Goal: Task Accomplishment & Management: Use online tool/utility

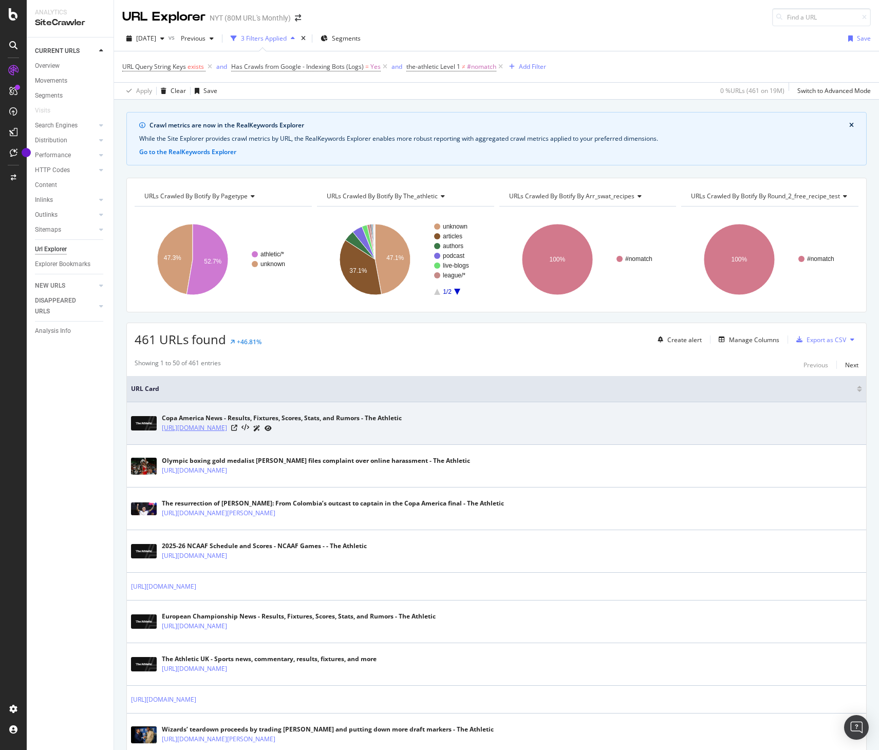
click at [227, 426] on link "[URL][DOMAIN_NAME]" at bounding box center [194, 428] width 65 height 10
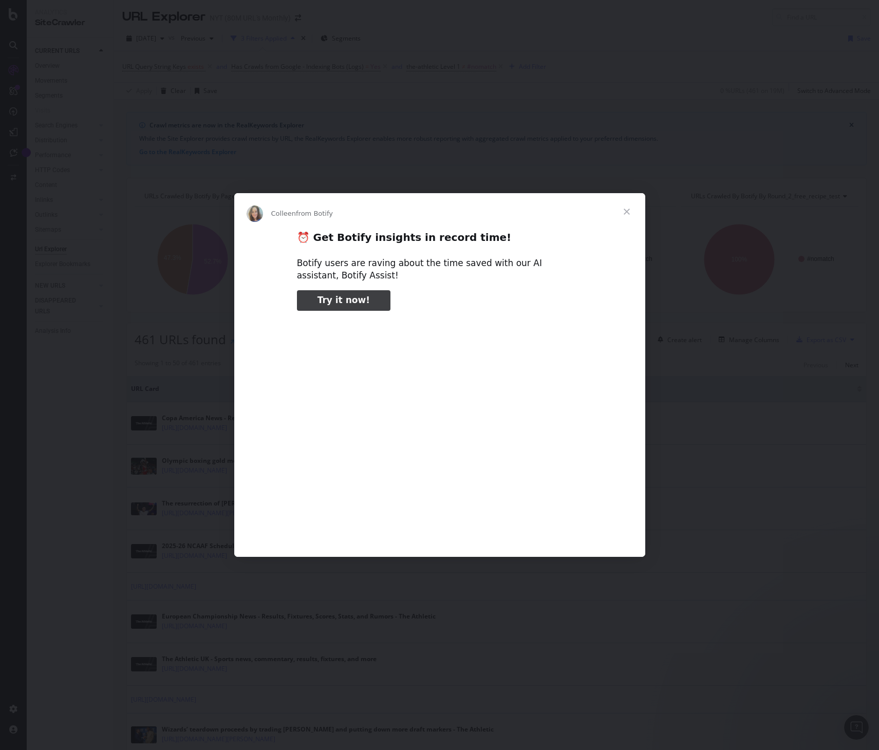
type input "52184"
click at [530, 205] on span "Close" at bounding box center [626, 211] width 37 height 37
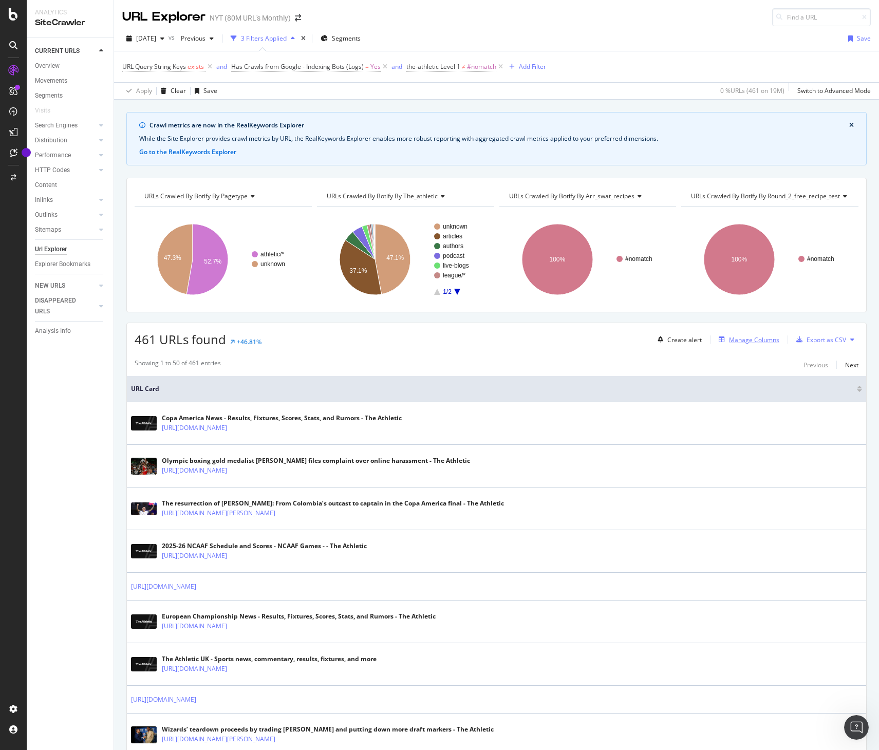
click at [530, 341] on div "Manage Columns" at bounding box center [754, 339] width 50 height 9
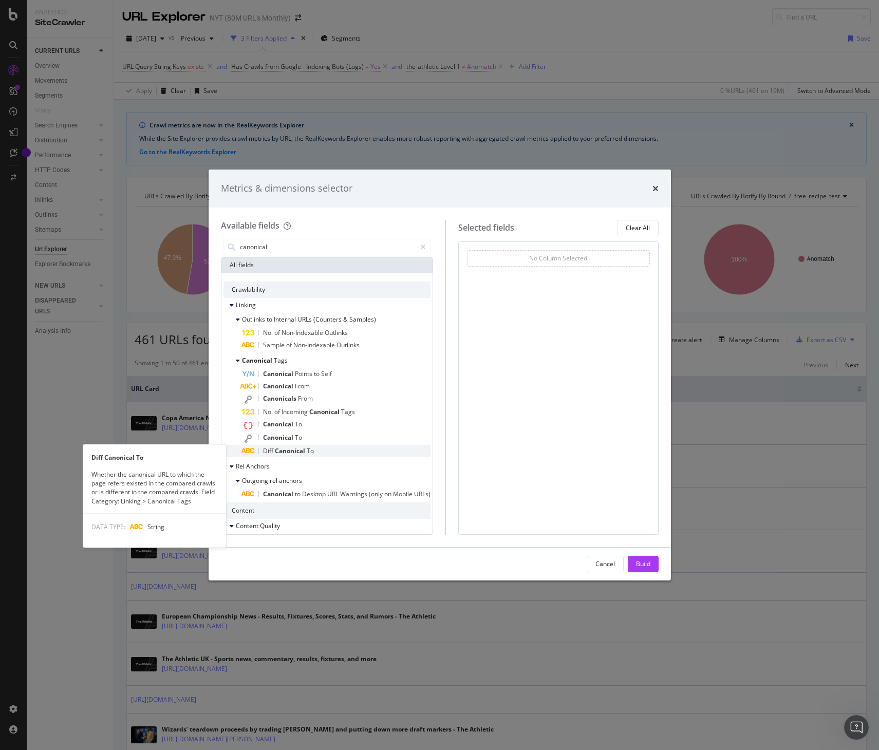
scroll to position [4, 0]
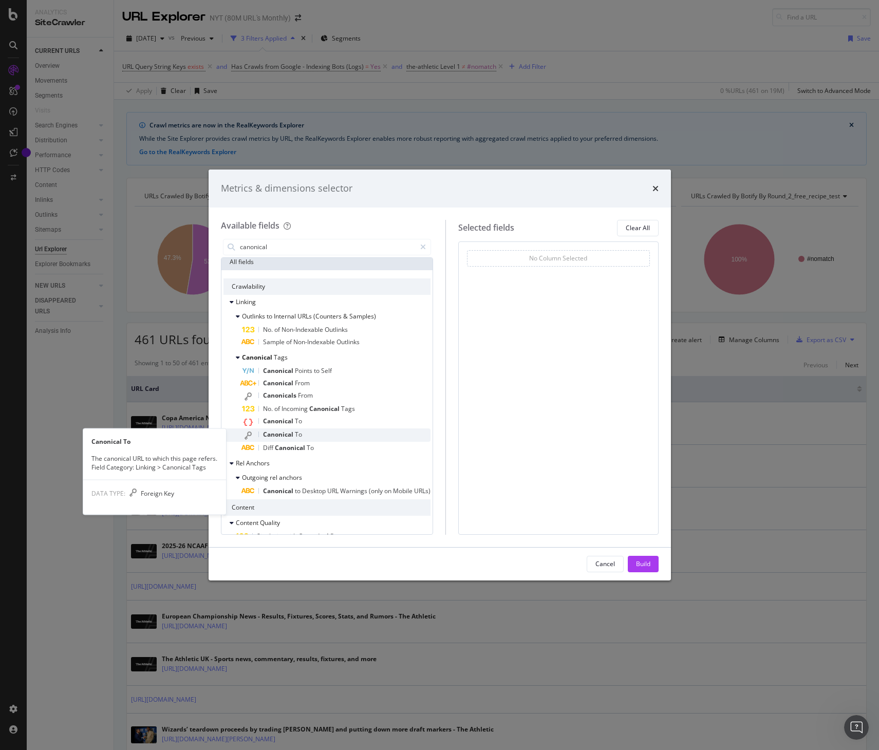
type input "canonical"
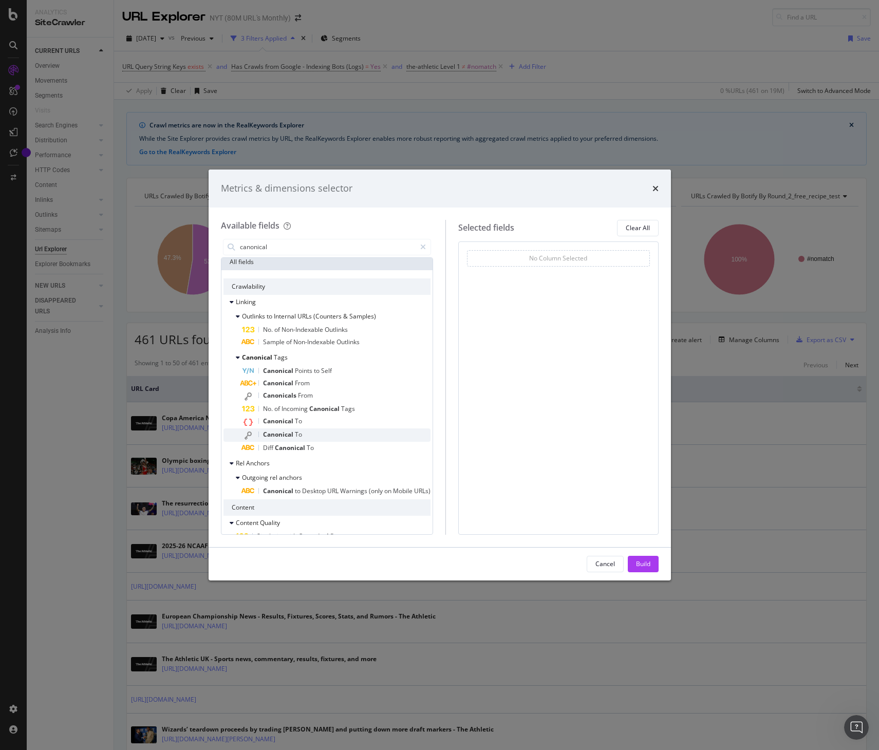
click at [328, 437] on div "Canonical To" at bounding box center [336, 434] width 189 height 13
click at [530, 271] on div "Select a field (mandatory)" at bounding box center [554, 273] width 160 height 9
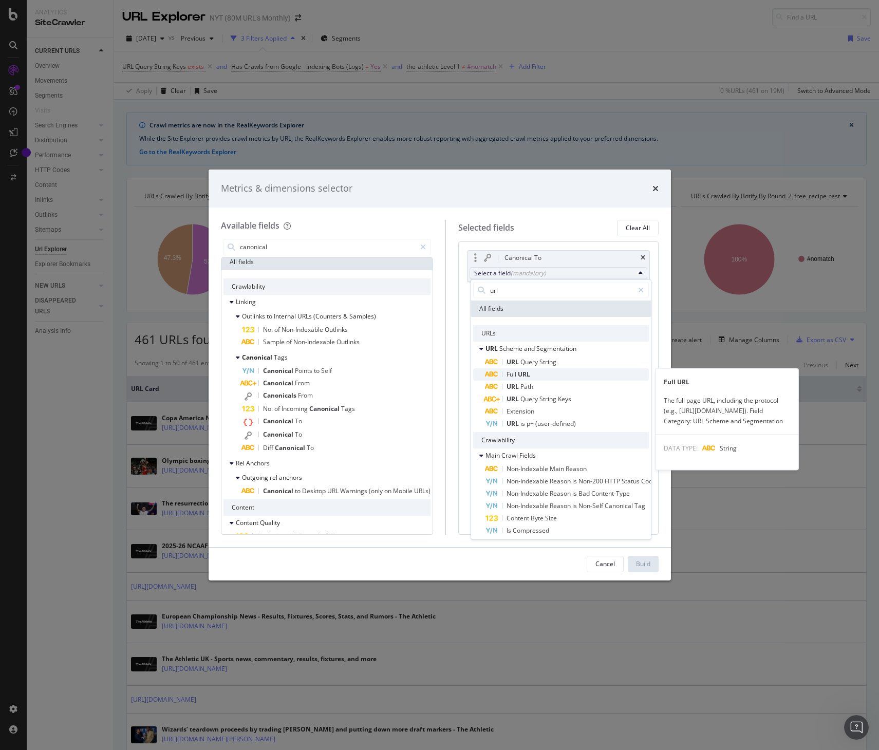
type input "url"
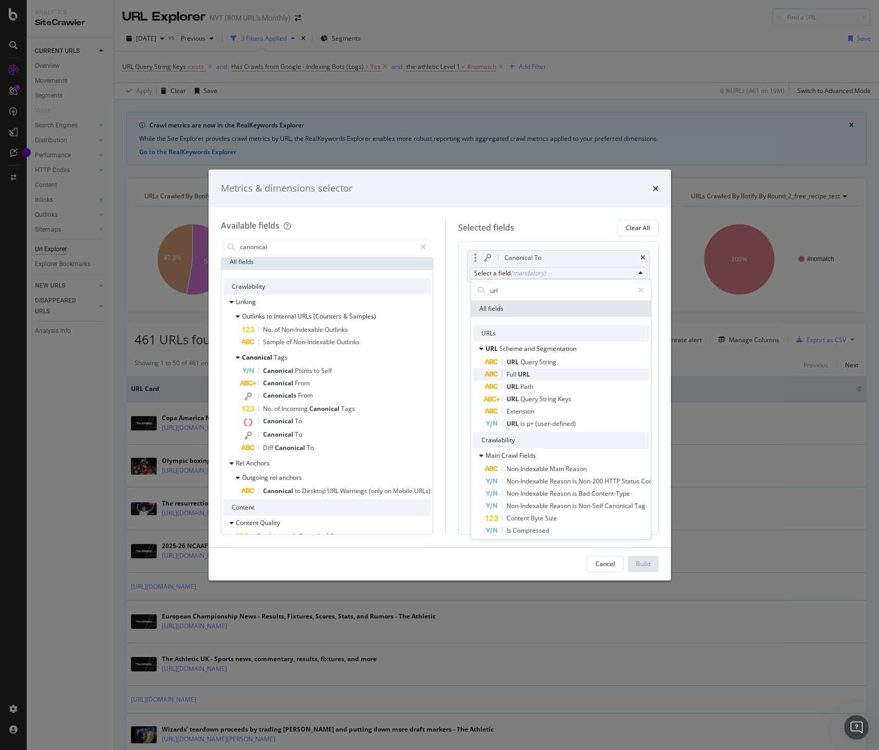
click at [530, 372] on span "Full URL" at bounding box center [566, 374] width 163 height 12
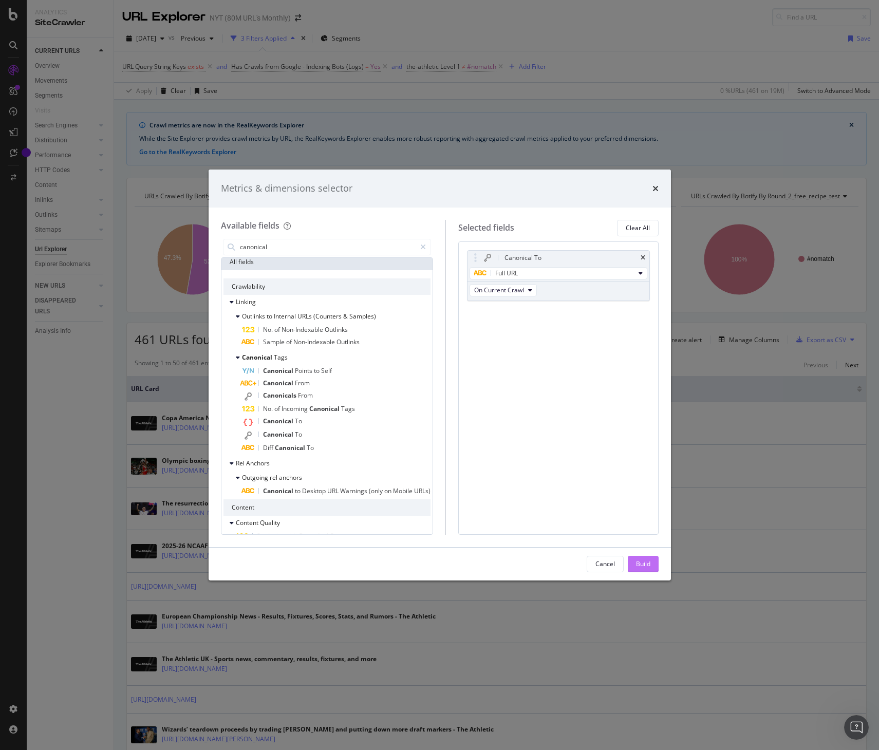
click at [530, 488] on button "Build" at bounding box center [643, 564] width 31 height 16
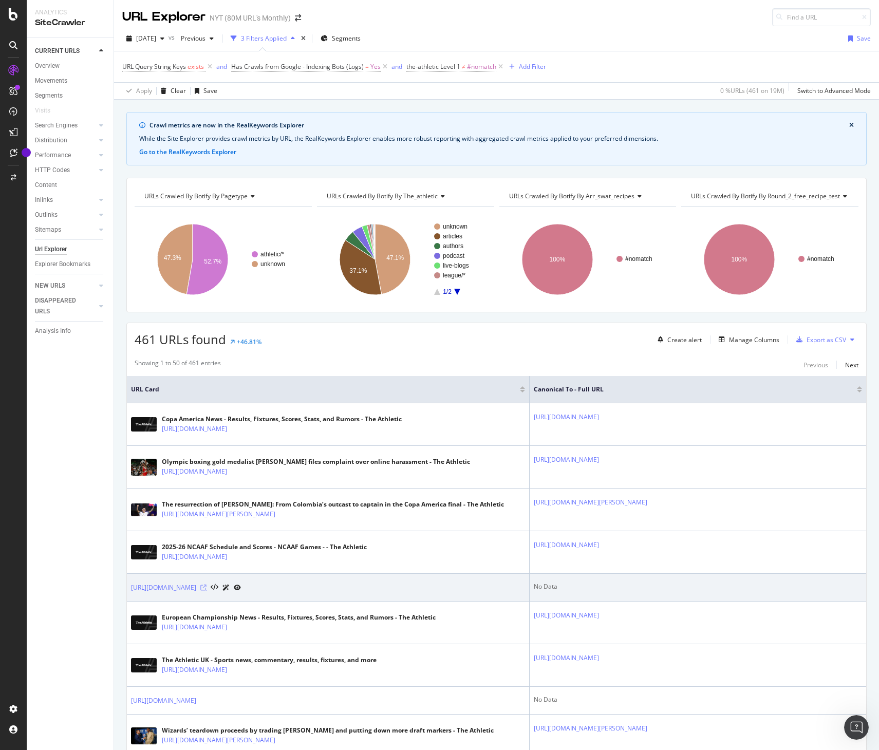
click at [206, 488] on icon at bounding box center [203, 588] width 6 height 6
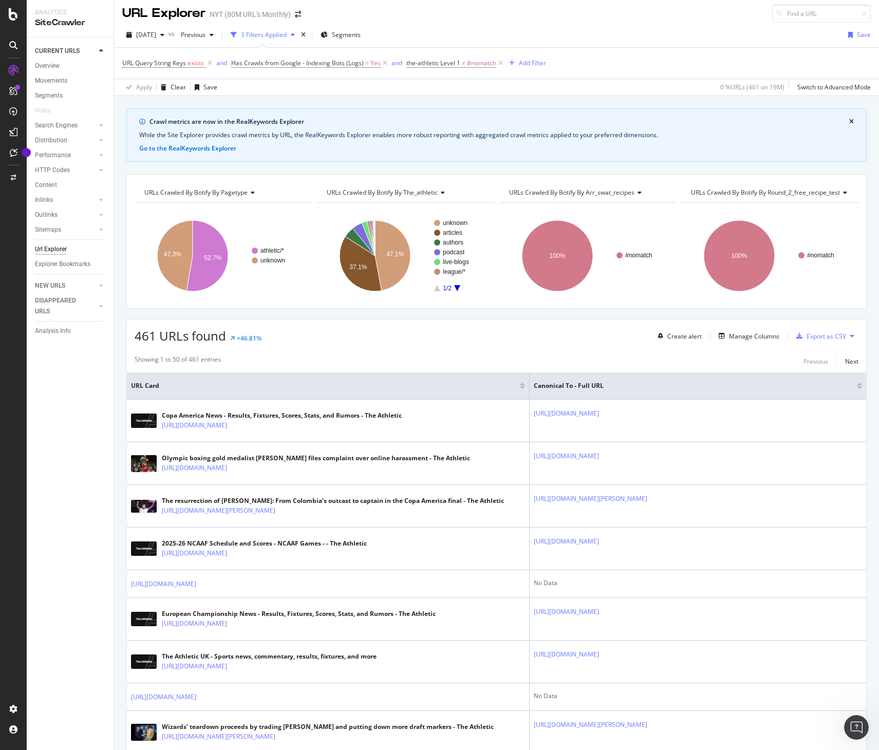
click at [530, 336] on div "Manage Columns" at bounding box center [754, 336] width 50 height 9
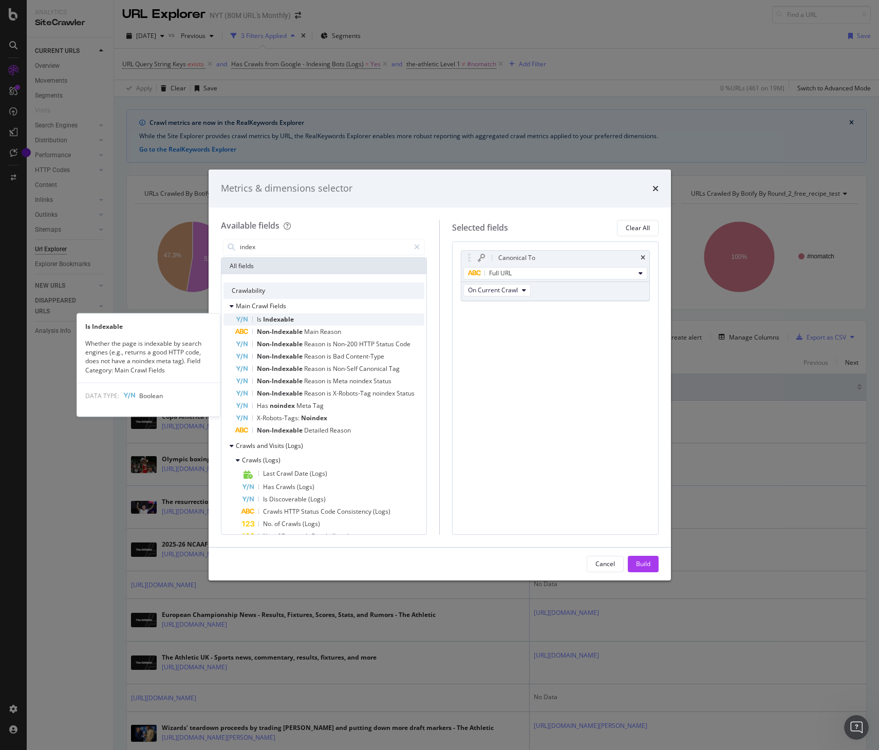
type input "index"
click at [288, 317] on span "Indexable" at bounding box center [278, 319] width 31 height 9
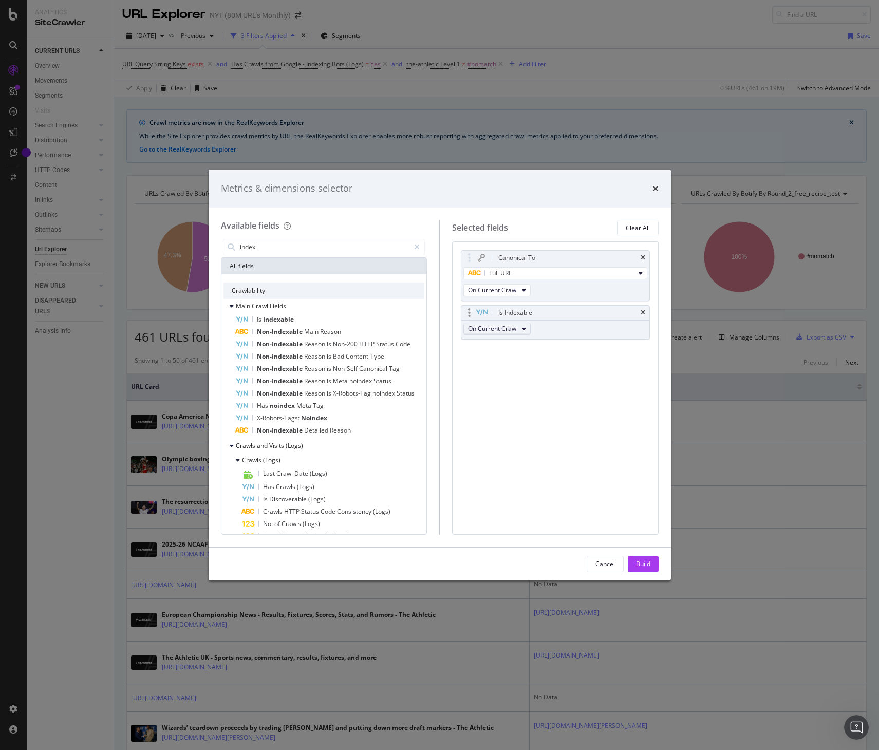
drag, startPoint x: 496, startPoint y: 330, endPoint x: 479, endPoint y: 324, distance: 17.9
click at [496, 330] on span "On Current Crawl" at bounding box center [493, 328] width 50 height 9
click at [515, 346] on span "On Current Crawl" at bounding box center [501, 346] width 58 height 9
click at [530, 437] on div "Canonical To Full URL On Current Crawl Is Indexable On Current Crawl You can us…" at bounding box center [555, 387] width 206 height 293
click at [530, 488] on button "Build" at bounding box center [643, 564] width 31 height 16
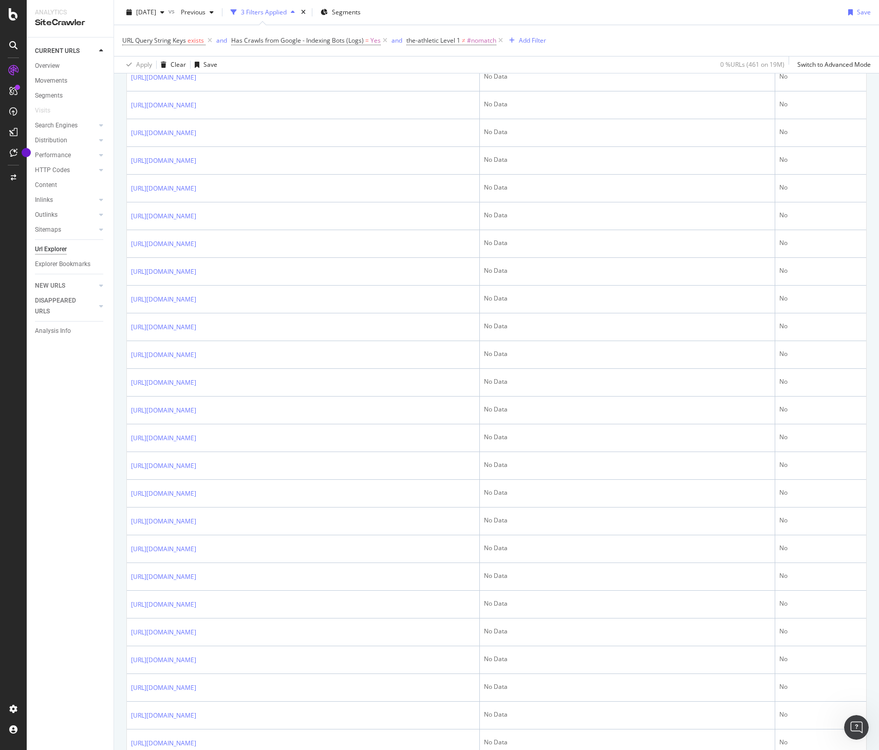
scroll to position [1455, 0]
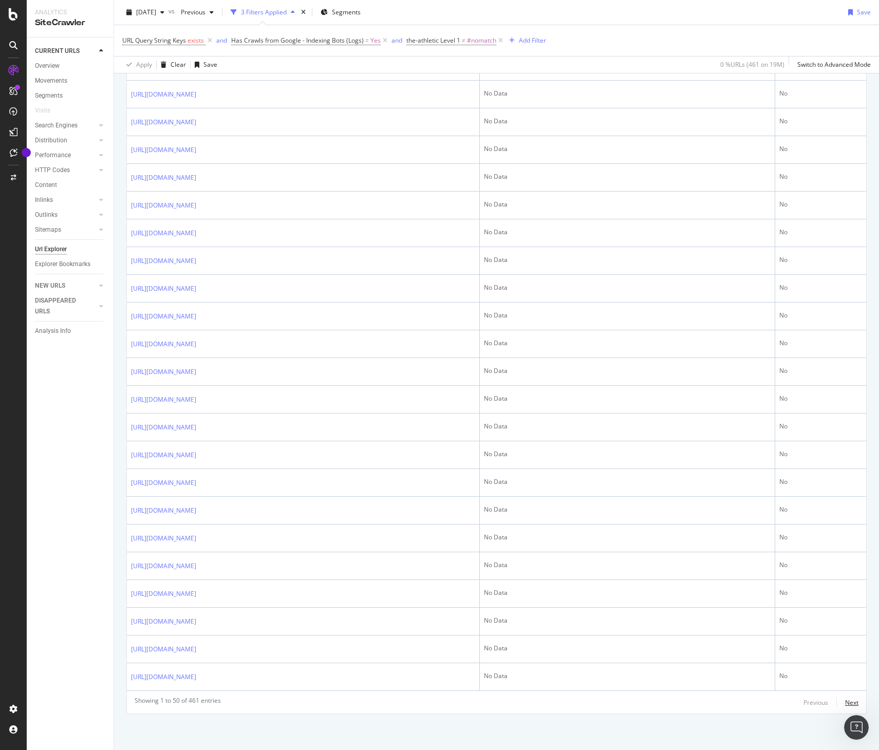
click at [530, 488] on div "Next" at bounding box center [851, 702] width 13 height 9
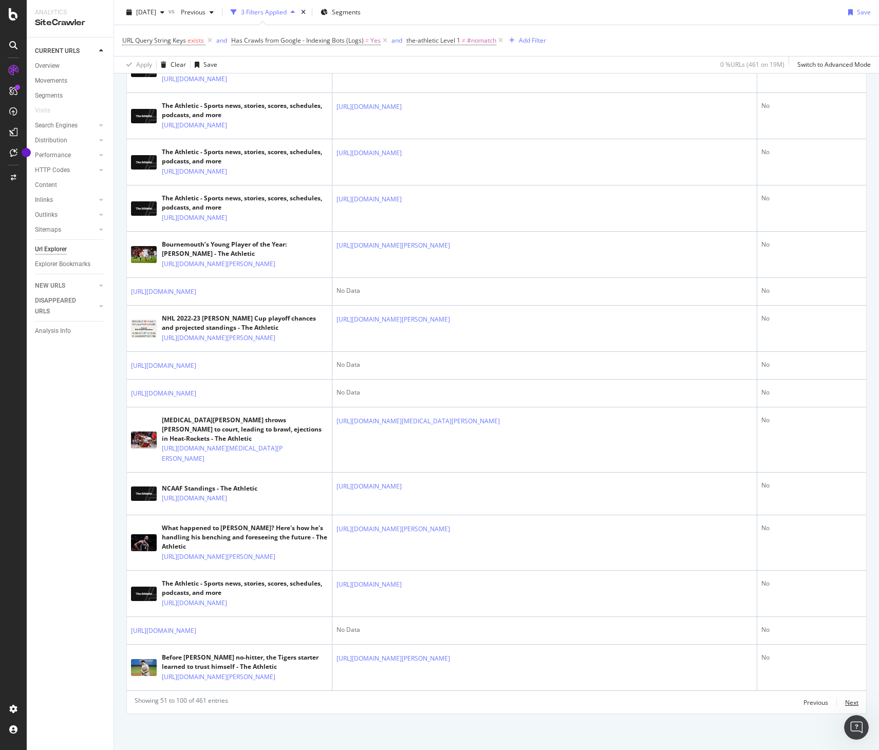
scroll to position [2716, 0]
click at [530, 488] on div "Next" at bounding box center [851, 702] width 13 height 9
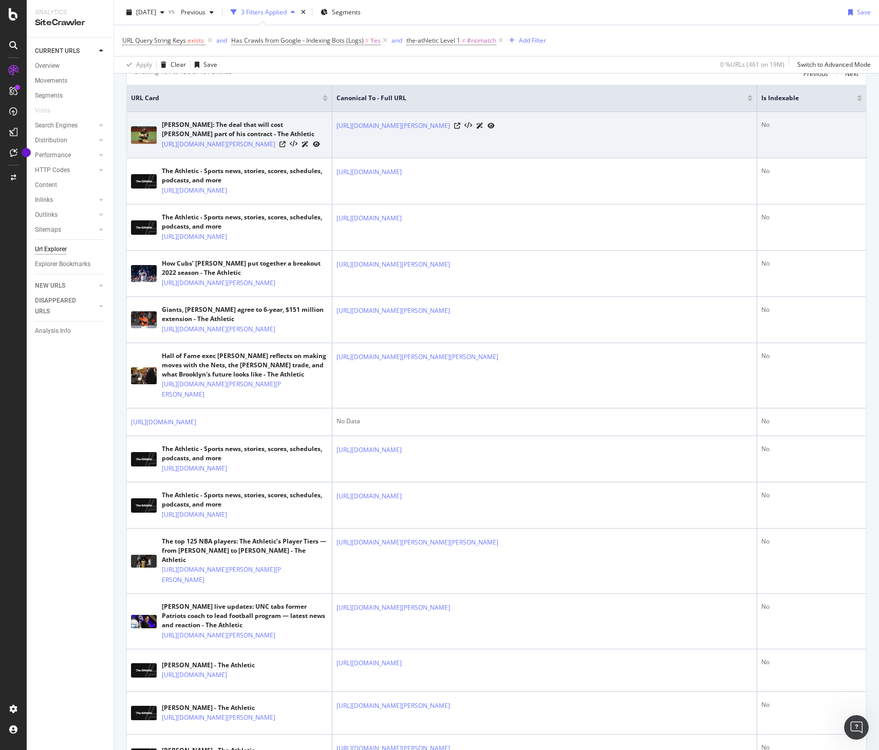
scroll to position [0, 0]
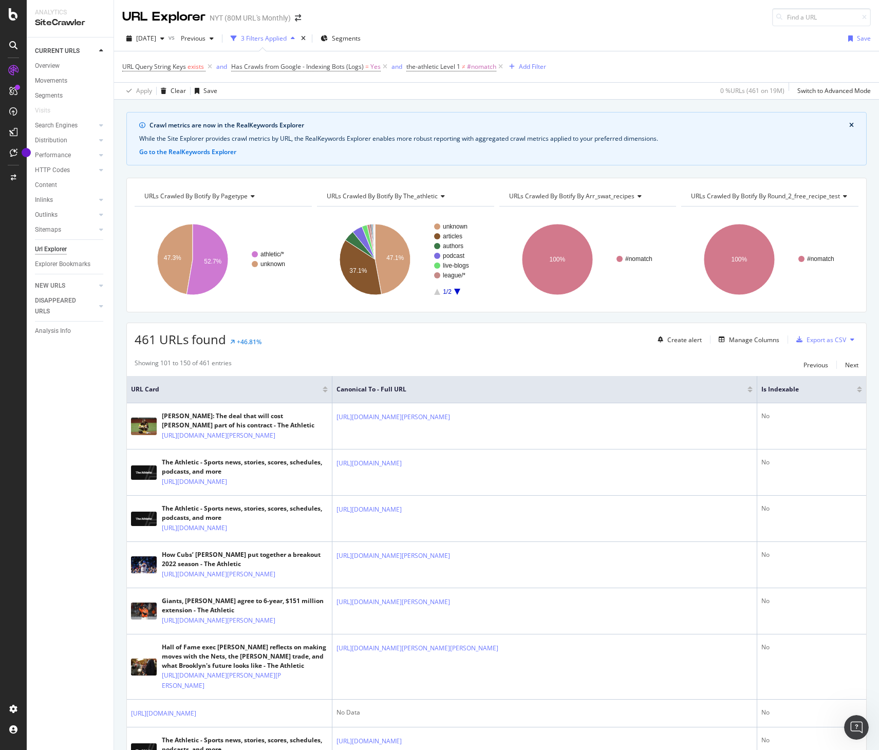
click at [530, 388] on div at bounding box center [859, 387] width 5 height 3
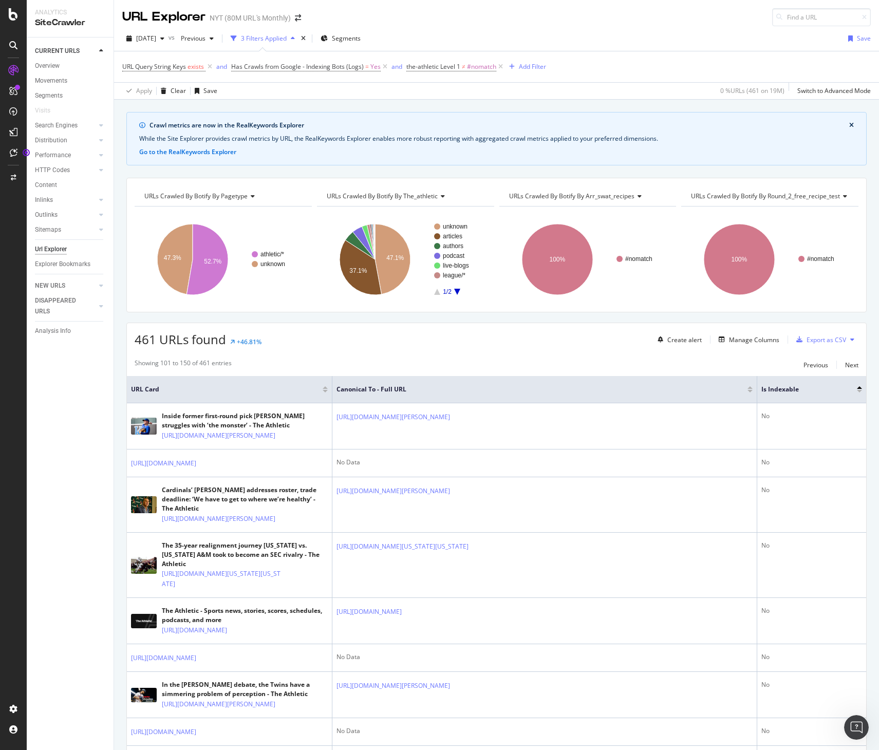
click at [530, 390] on div at bounding box center [749, 391] width 5 height 3
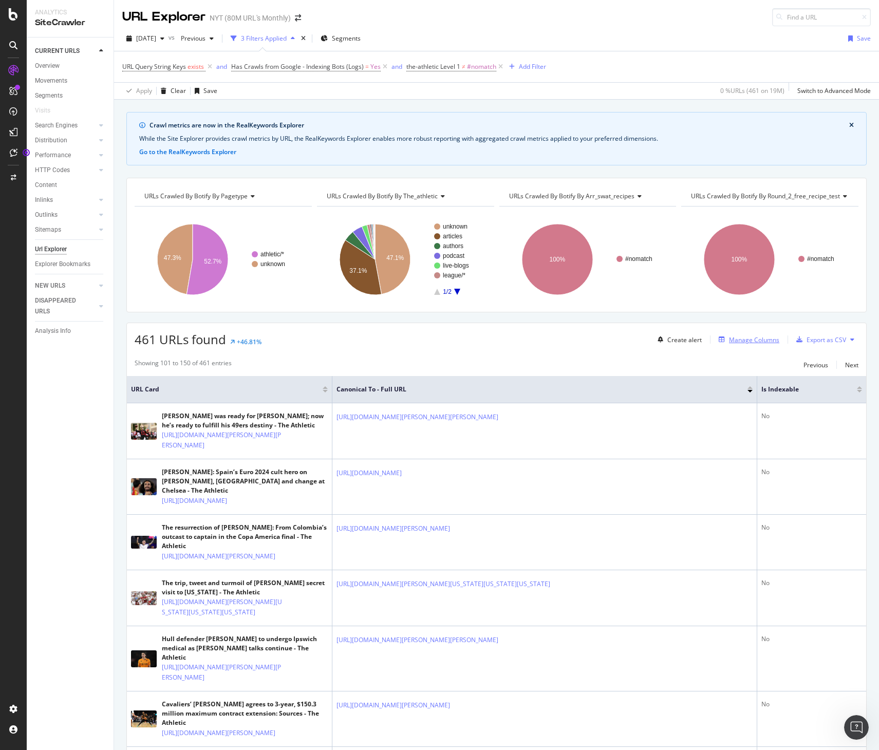
click at [530, 339] on div "Manage Columns" at bounding box center [754, 339] width 50 height 9
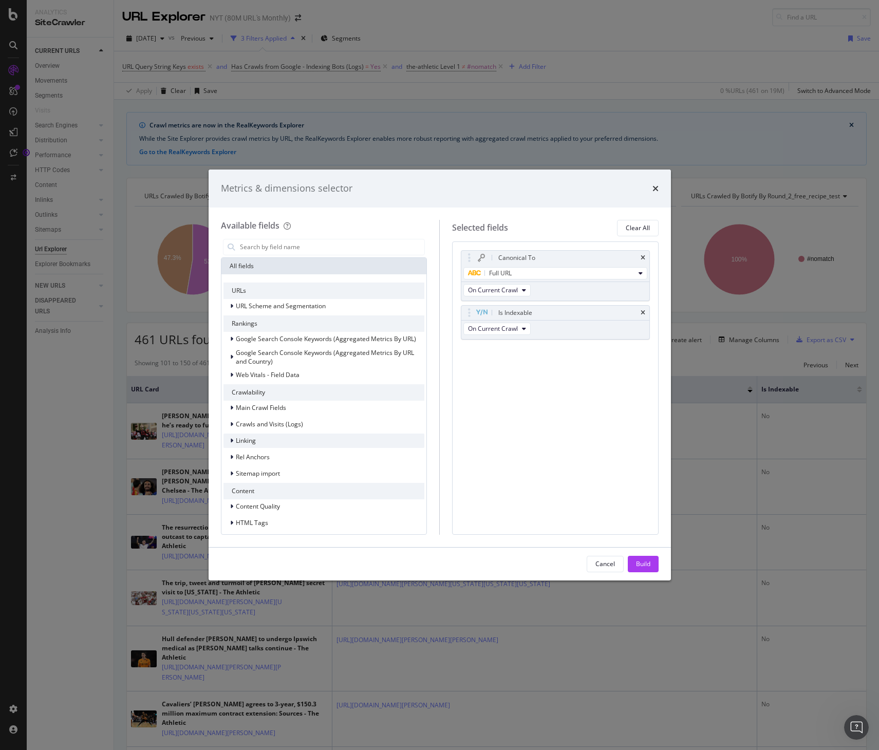
click at [239, 444] on span "Linking" at bounding box center [246, 440] width 20 height 9
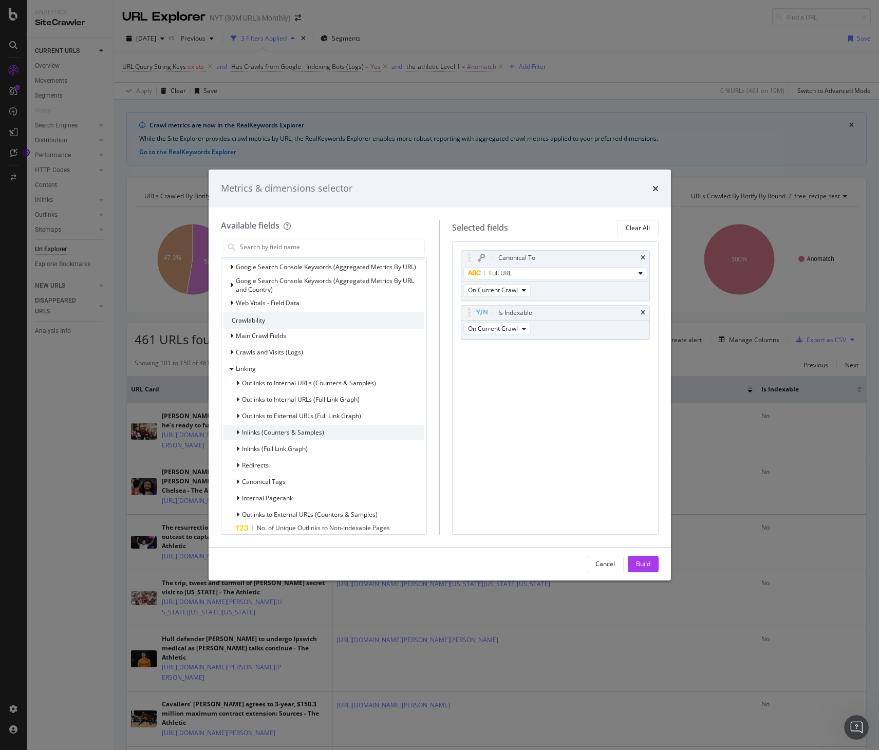
scroll to position [87, 0]
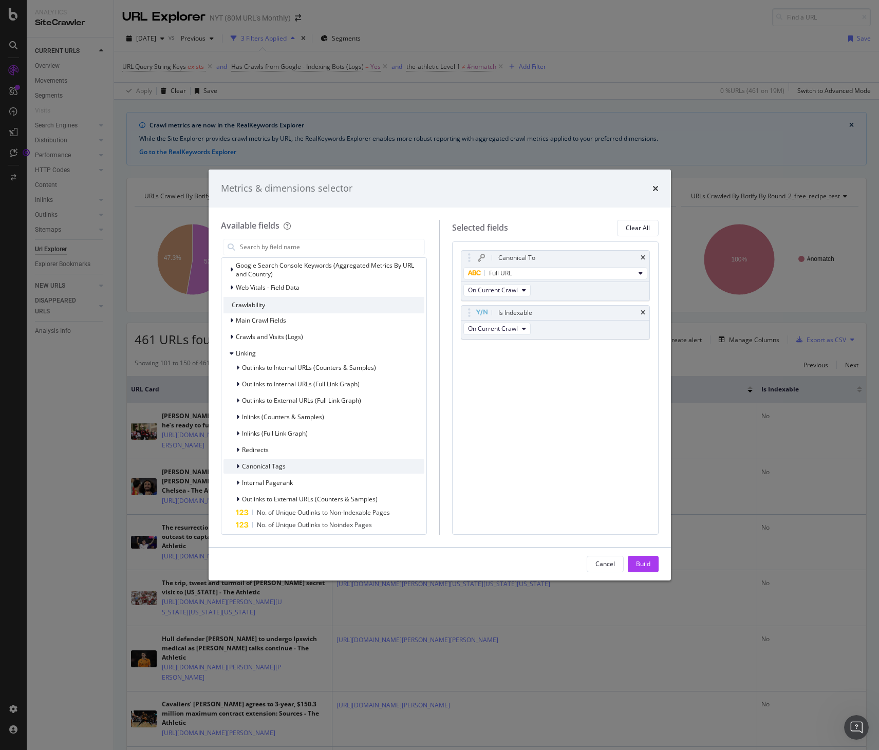
click at [278, 469] on span "Canonical Tags" at bounding box center [264, 466] width 44 height 9
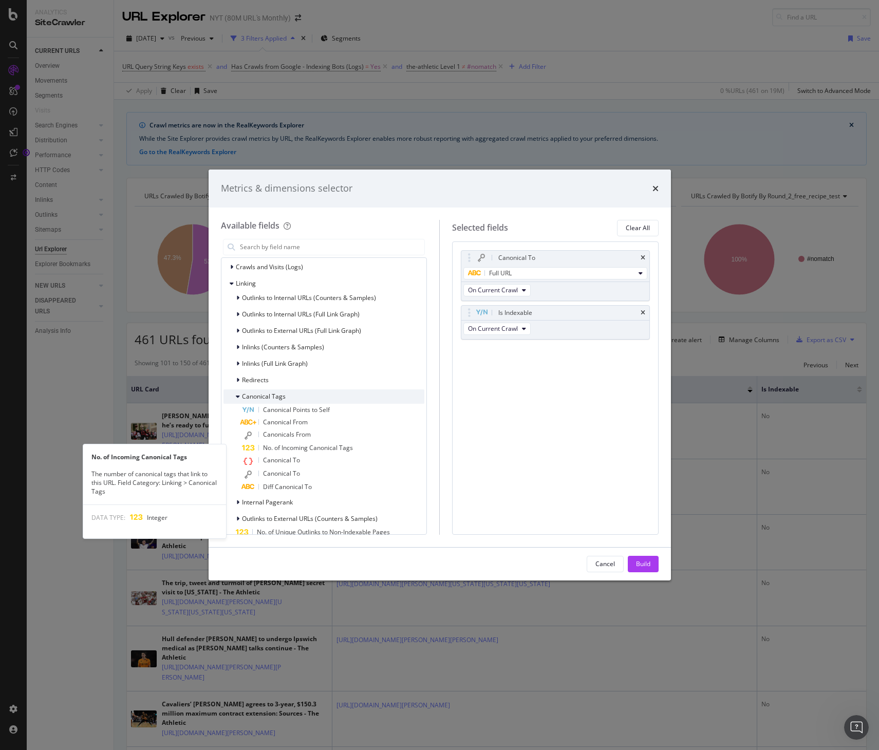
scroll to position [158, 0]
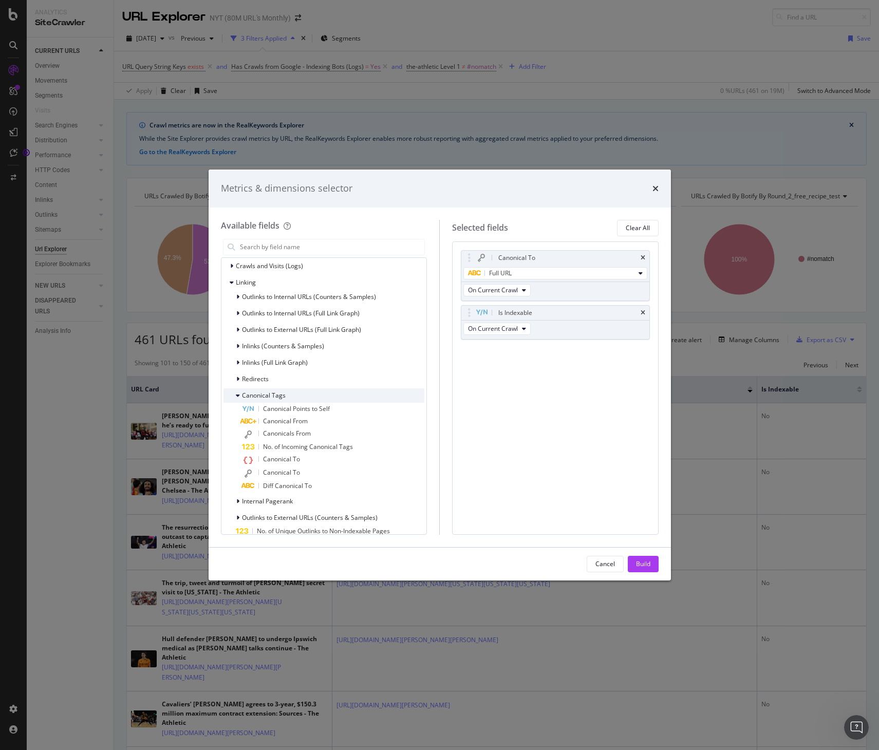
click at [235, 397] on div "Canonical Tags" at bounding box center [254, 395] width 62 height 10
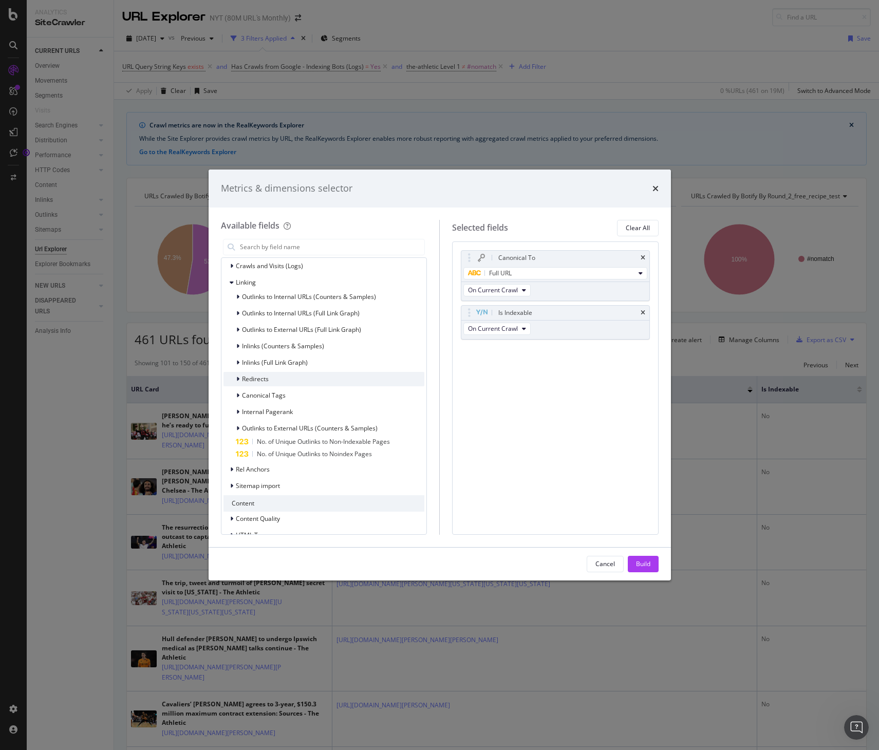
click at [236, 381] on icon "modal" at bounding box center [237, 379] width 3 height 6
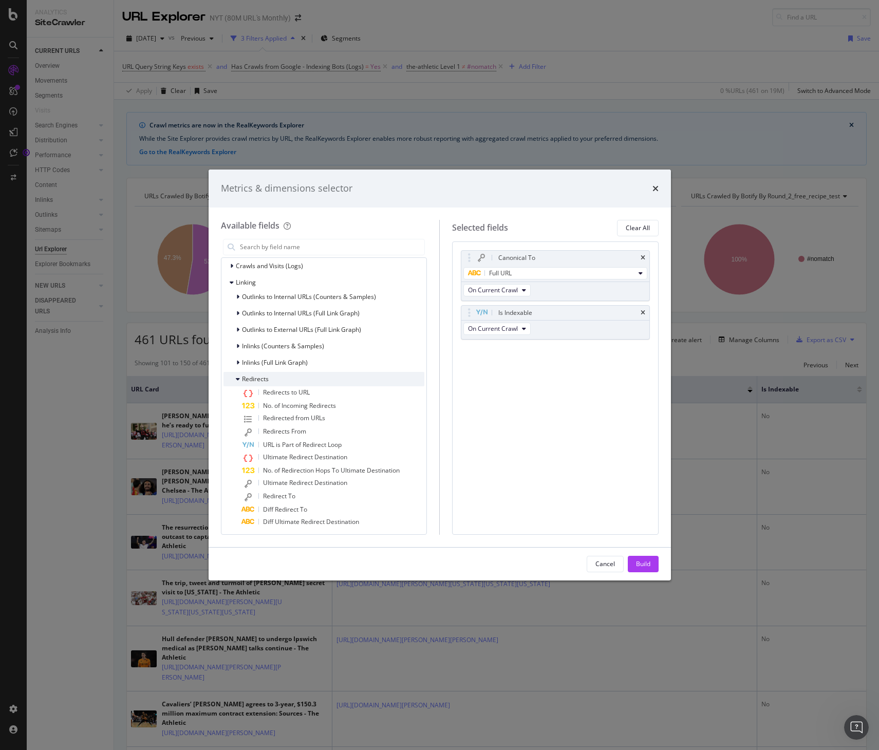
click at [236, 381] on icon "modal" at bounding box center [238, 379] width 4 height 6
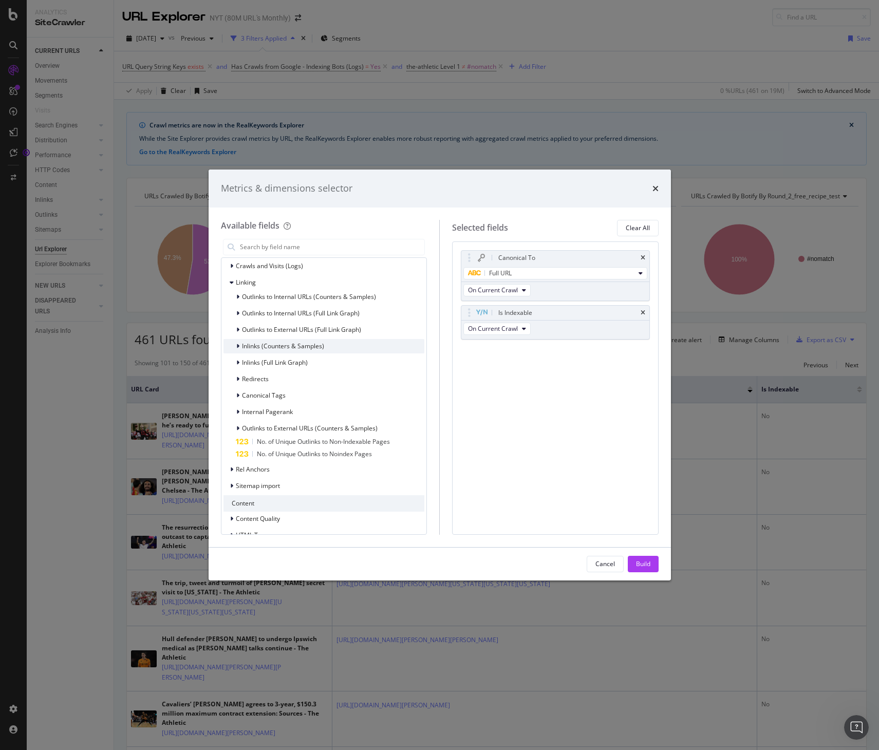
click at [239, 344] on icon "modal" at bounding box center [237, 346] width 3 height 6
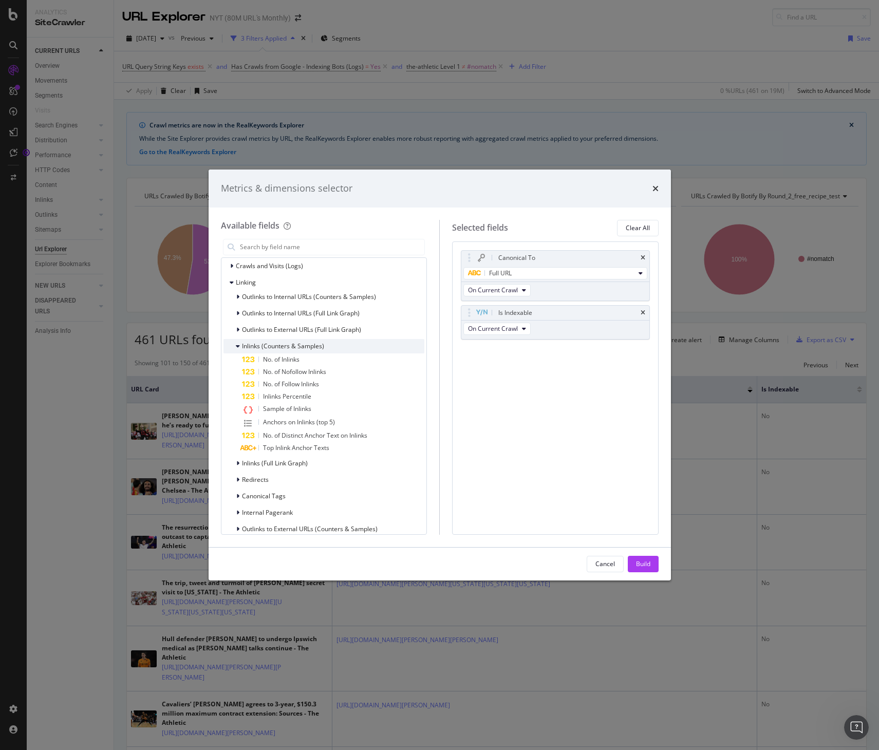
click at [235, 348] on div "Inlinks (Counters & Samples)" at bounding box center [273, 346] width 101 height 10
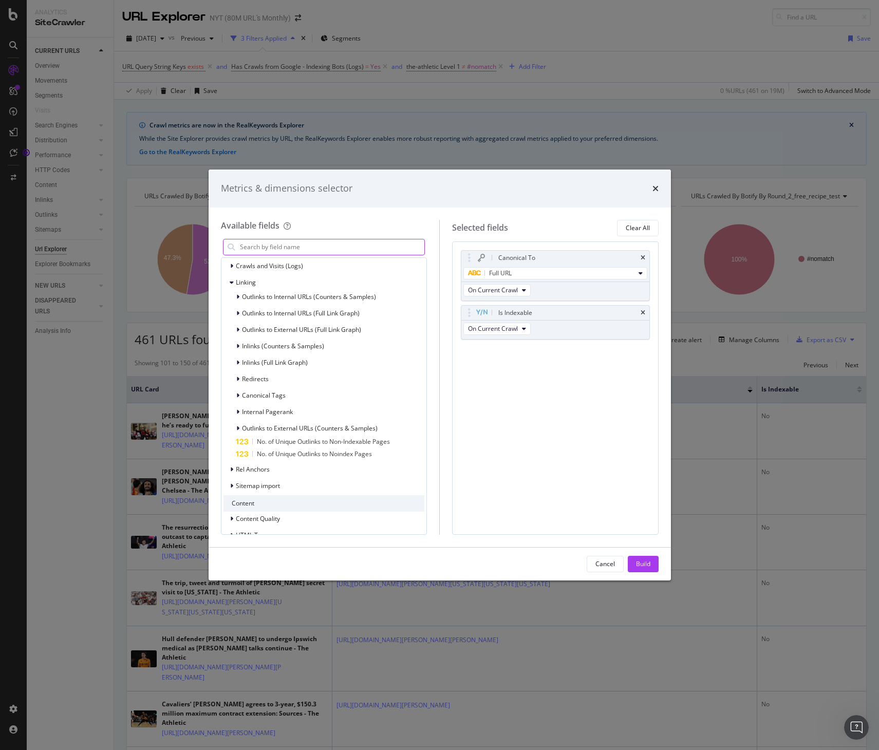
click at [315, 246] on input "modal" at bounding box center [332, 246] width 186 height 15
click at [301, 349] on span "Inlinks (Counters & Samples)" at bounding box center [283, 346] width 82 height 9
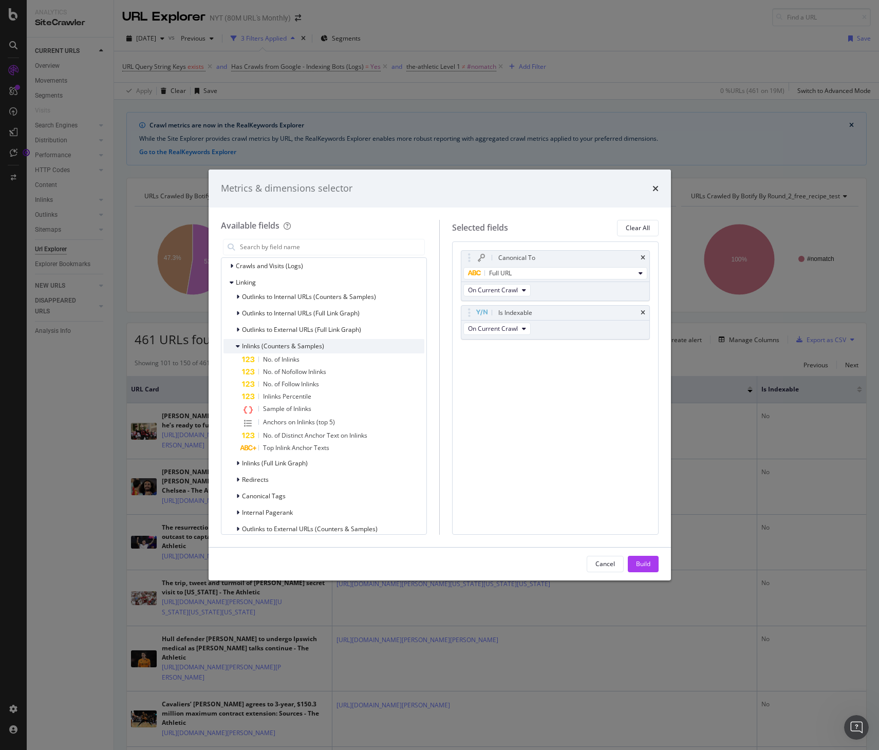
click at [242, 344] on span "Inlinks (Counters & Samples)" at bounding box center [283, 346] width 82 height 9
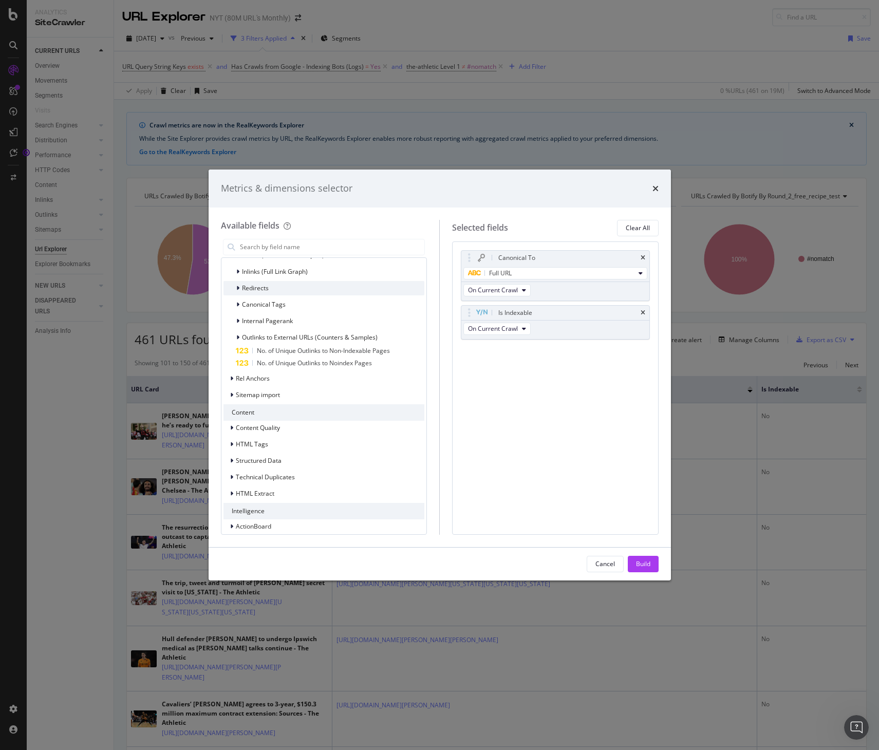
scroll to position [257, 0]
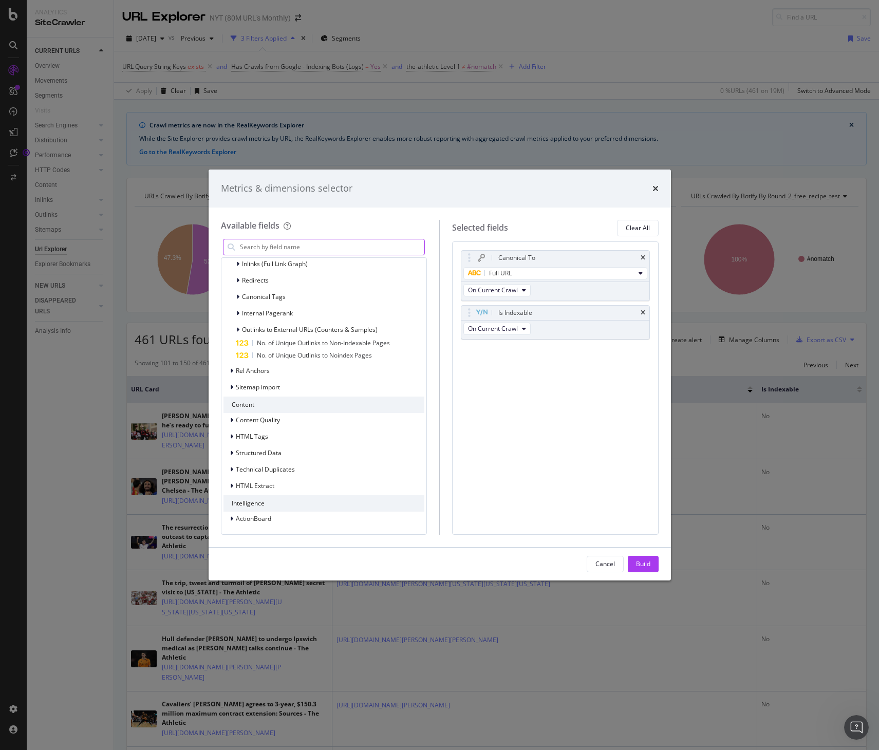
click at [284, 243] on input "modal" at bounding box center [332, 246] width 186 height 15
click at [284, 247] on input "modal" at bounding box center [332, 246] width 186 height 15
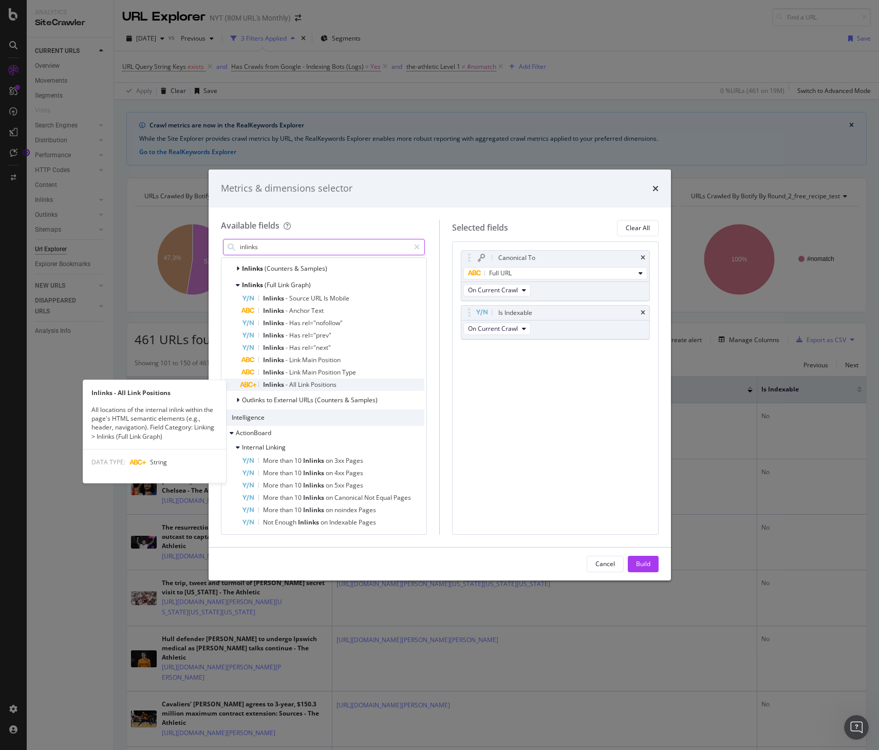
scroll to position [100, 0]
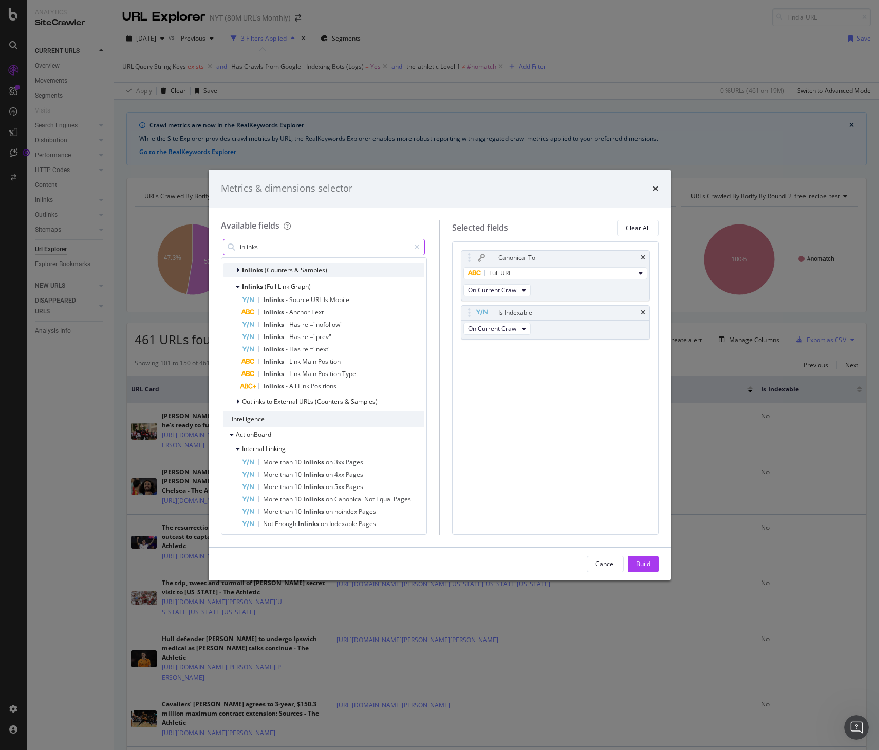
type input "inlinks"
click at [239, 268] on icon "modal" at bounding box center [237, 270] width 3 height 6
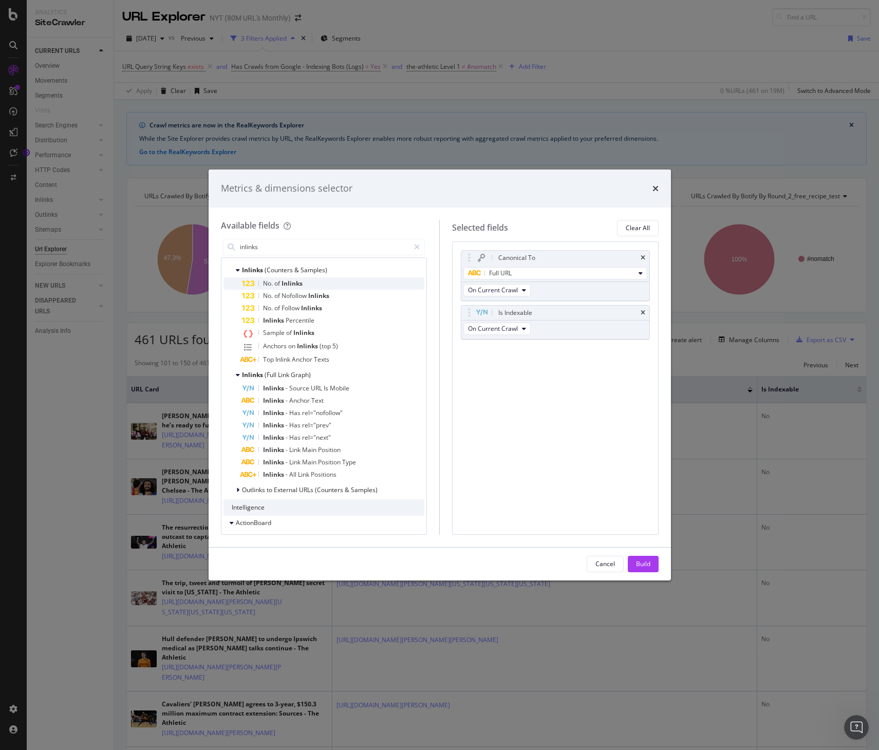
click at [333, 281] on div "No. of Inlinks" at bounding box center [333, 283] width 183 height 12
click at [530, 372] on button "Unique Inlinks" at bounding box center [562, 367] width 58 height 12
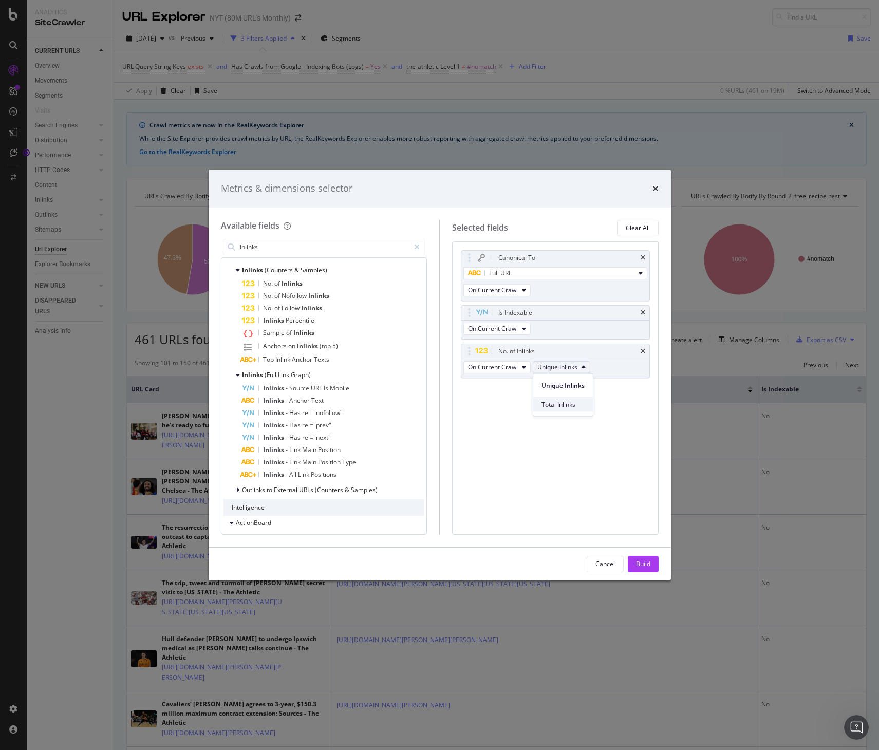
click at [530, 405] on span "Total Inlinks" at bounding box center [562, 404] width 43 height 9
click at [530, 488] on div "Build" at bounding box center [643, 563] width 14 height 9
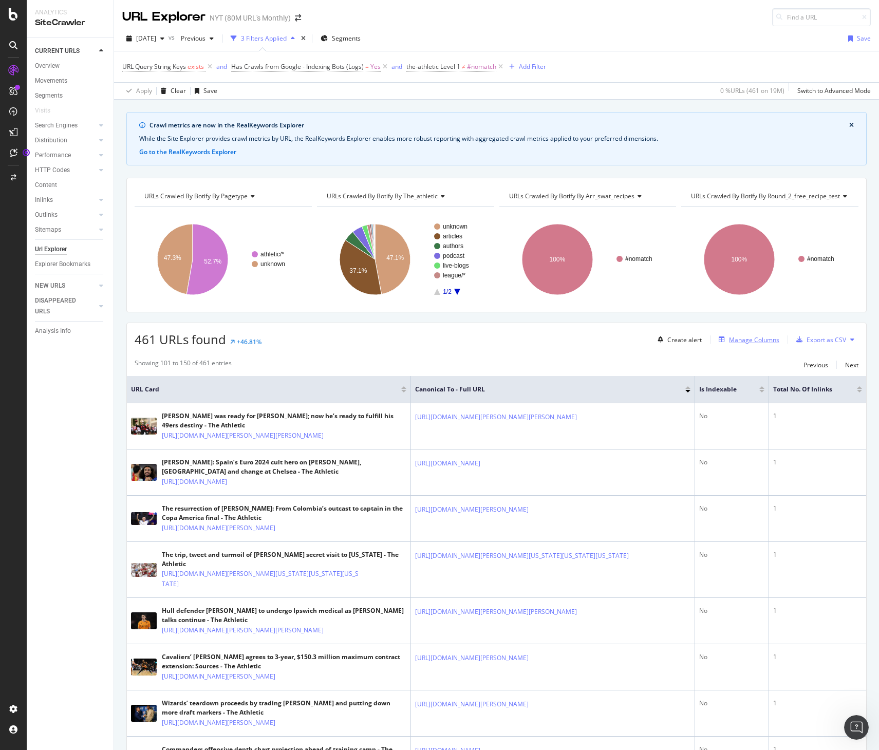
click at [530, 340] on div "Manage Columns" at bounding box center [754, 339] width 50 height 9
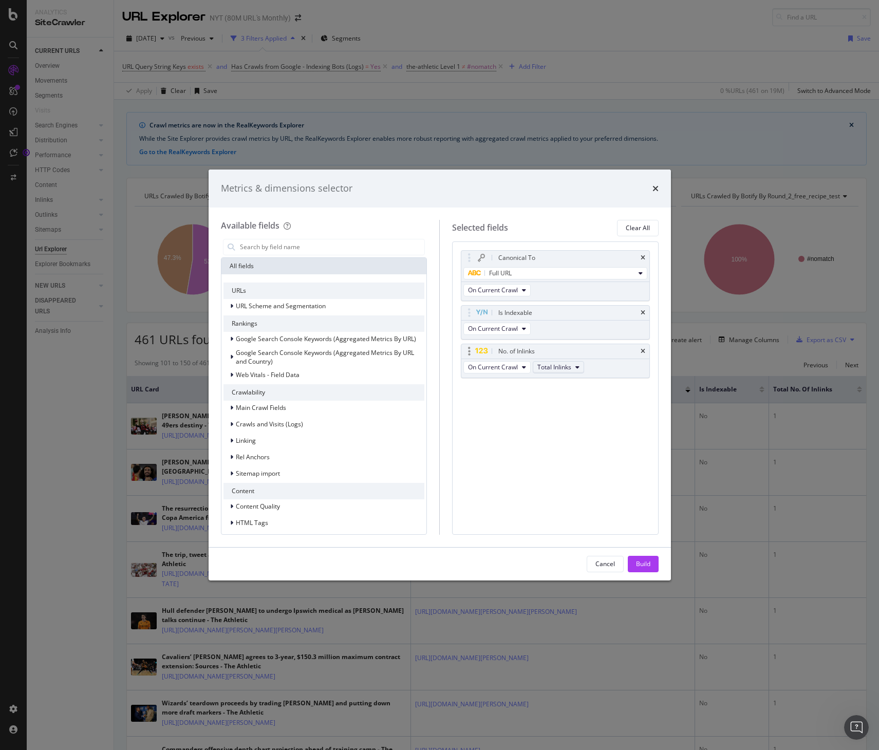
click at [530, 368] on span "Total Inlinks" at bounding box center [554, 367] width 34 height 9
click at [530, 388] on span "Unique Inlinks" at bounding box center [561, 385] width 40 height 9
click at [530, 488] on div "Build" at bounding box center [643, 563] width 14 height 9
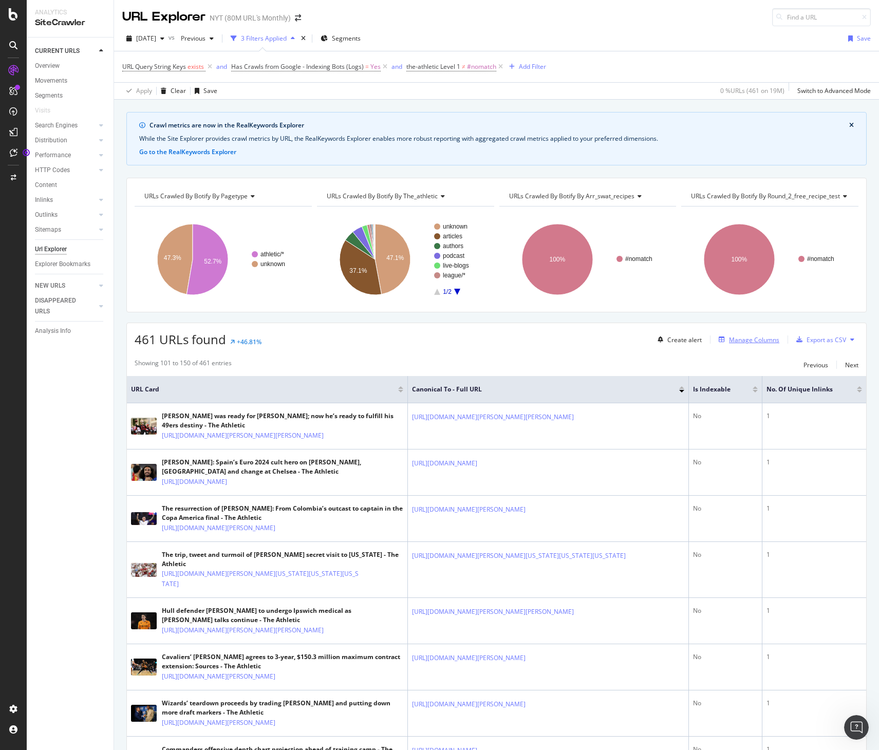
click at [530, 339] on div "Manage Columns" at bounding box center [754, 339] width 50 height 9
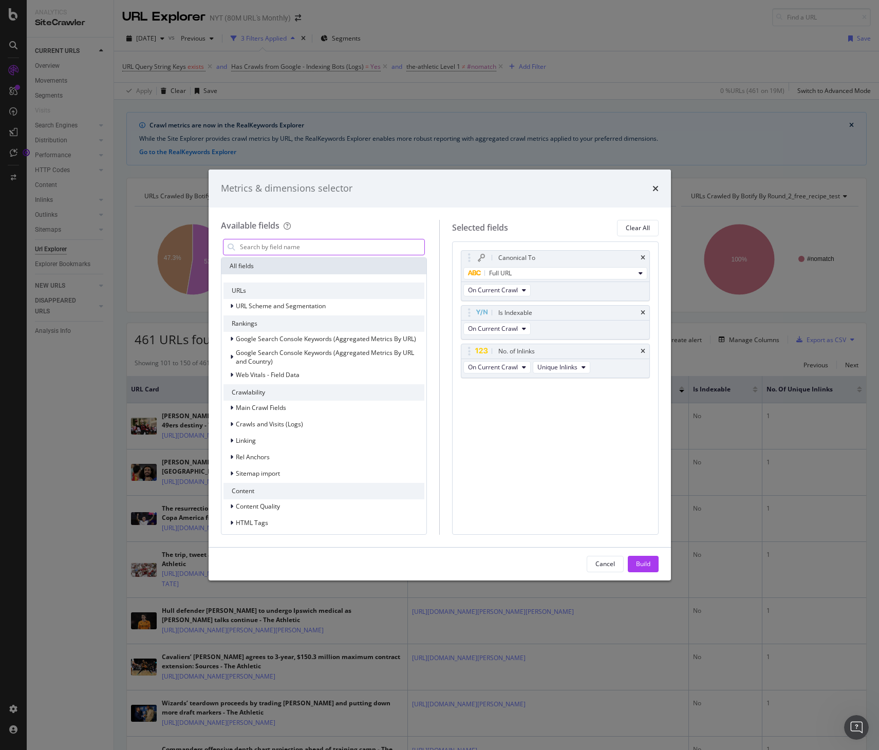
click at [319, 247] on input "modal" at bounding box center [332, 246] width 186 height 15
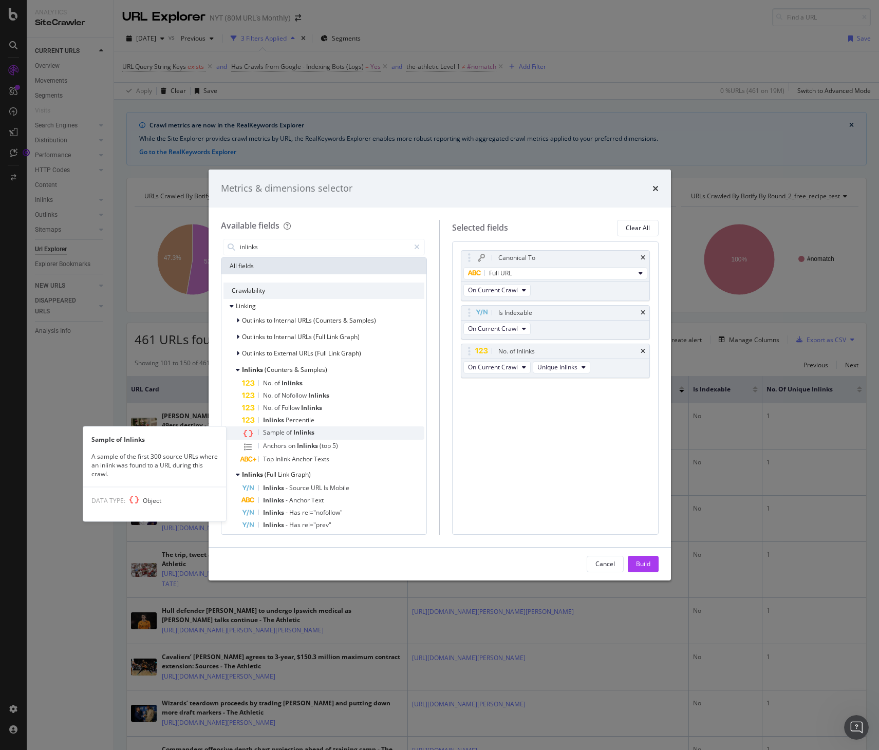
type input "inlinks"
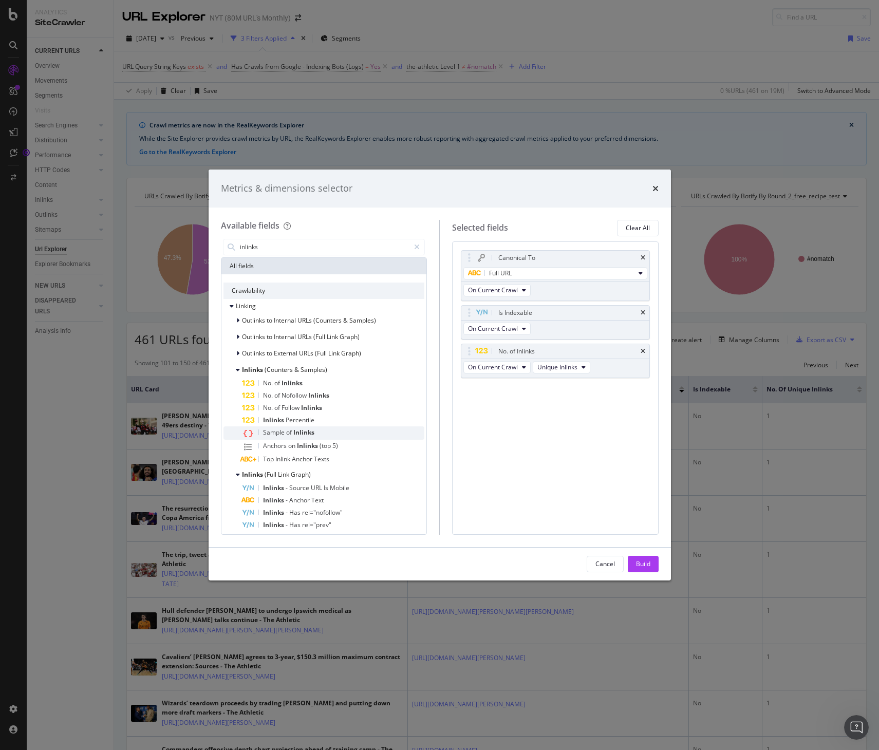
click at [318, 435] on div "Sample of Inlinks" at bounding box center [333, 432] width 183 height 13
click at [530, 350] on icon "times" at bounding box center [643, 351] width 5 height 6
drag, startPoint x: 635, startPoint y: 561, endPoint x: 627, endPoint y: 561, distance: 8.7
click at [530, 488] on div "Build" at bounding box center [643, 563] width 14 height 9
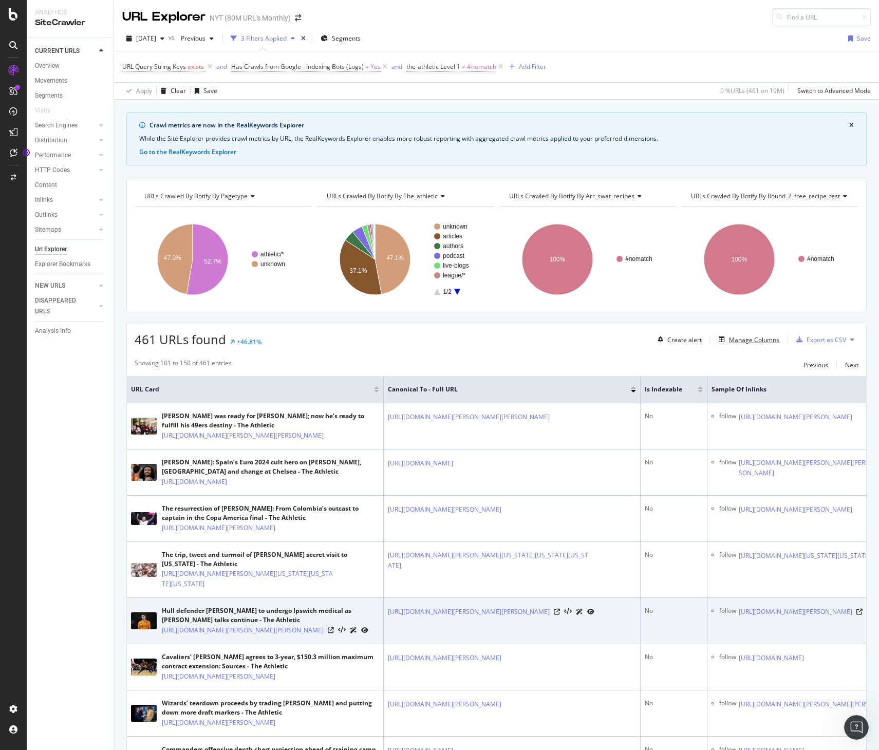
scroll to position [0, 98]
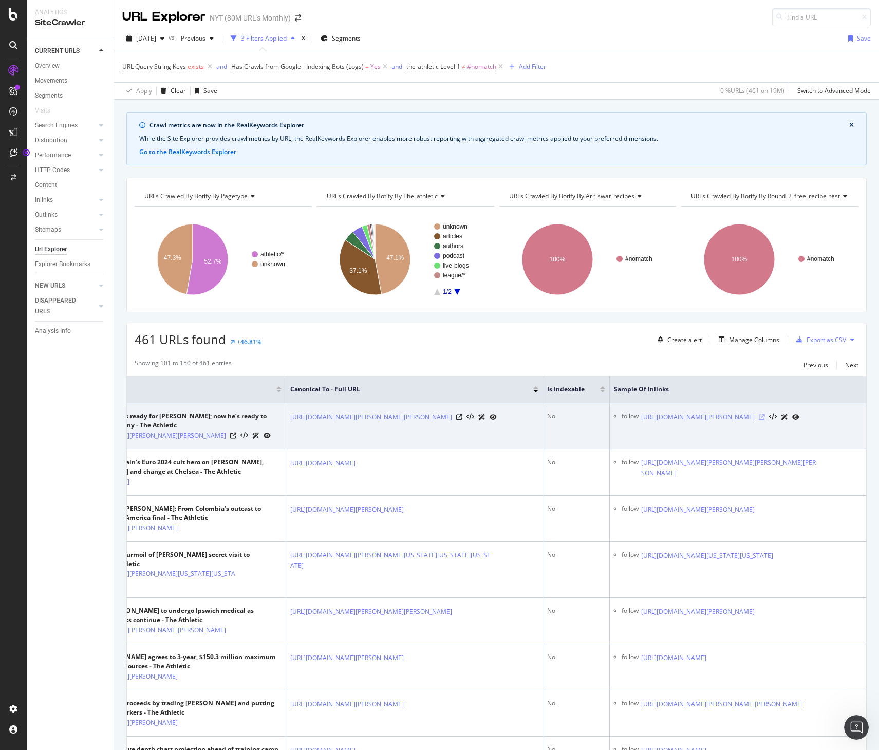
click at [530, 420] on icon at bounding box center [762, 417] width 6 height 6
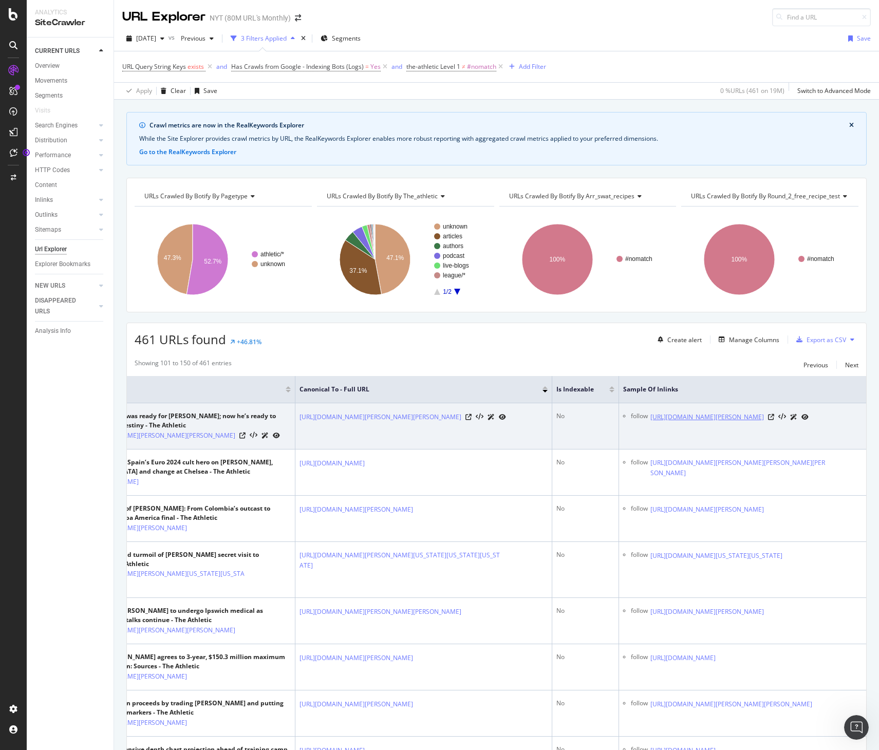
scroll to position [0, 98]
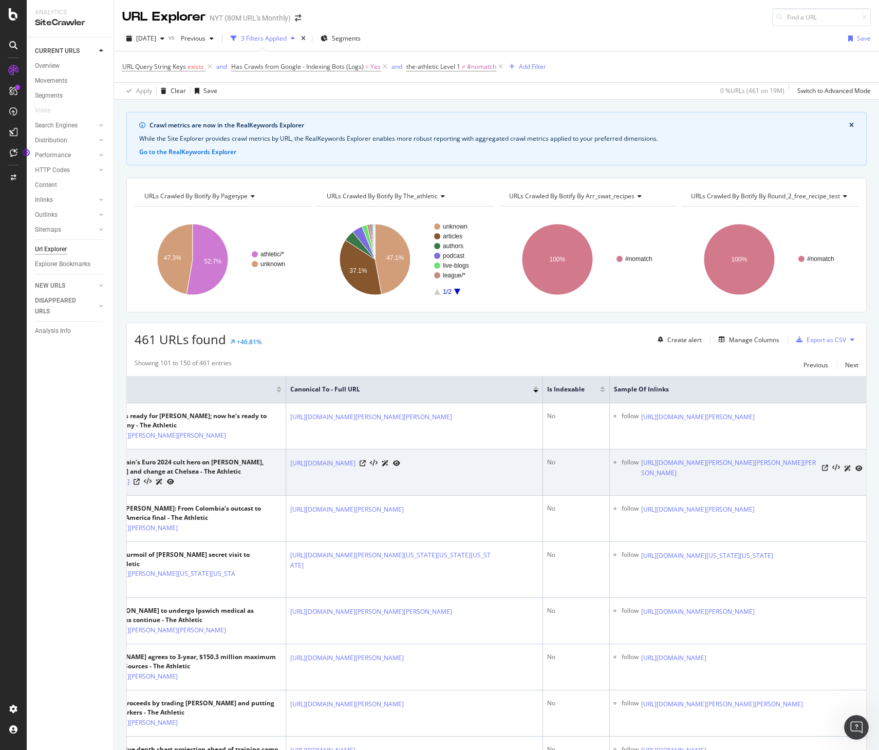
copy link "[URL][DOMAIN_NAME]"
click at [530, 474] on link "[URL][DOMAIN_NAME][PERSON_NAME][PERSON_NAME][PERSON_NAME]" at bounding box center [729, 468] width 177 height 21
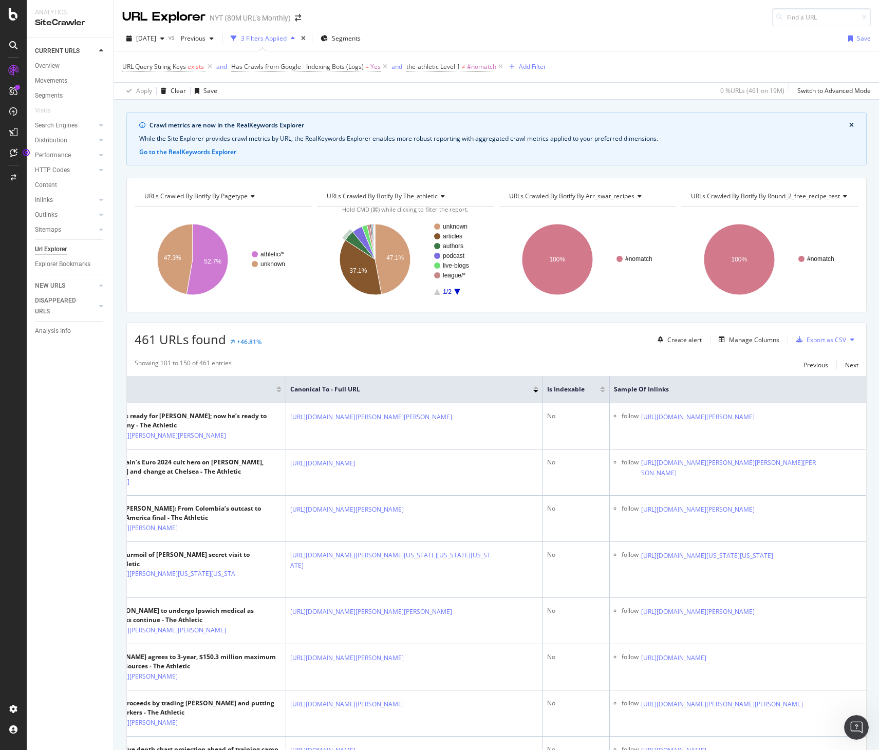
click at [312, 364] on div "Showing 101 to 150 of 461 entries Previous Next" at bounding box center [496, 365] width 739 height 12
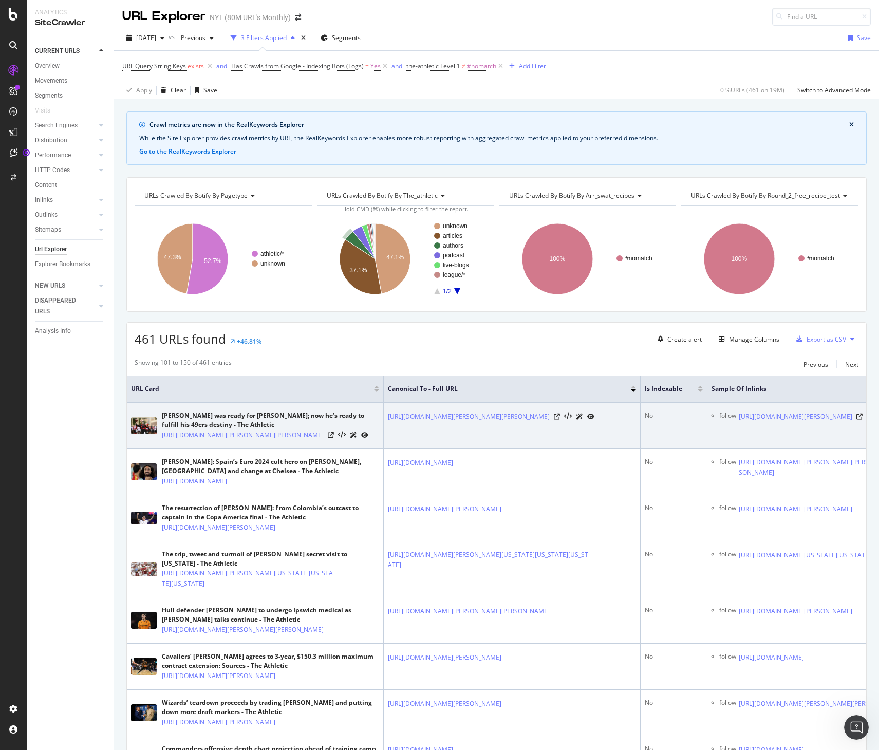
scroll to position [0, 0]
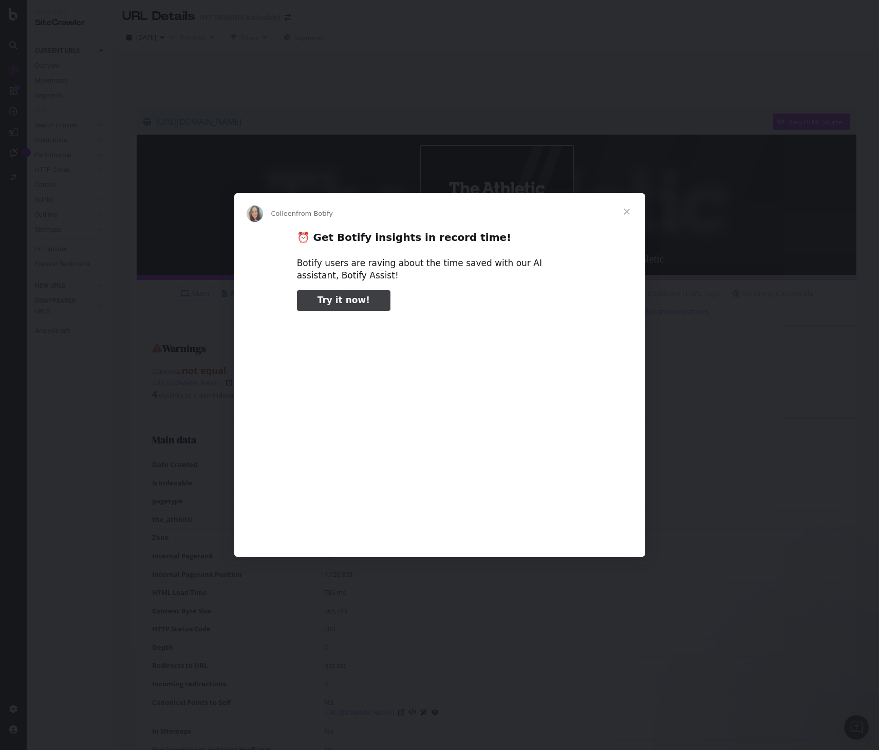
type input "51758"
click at [628, 209] on span "Close" at bounding box center [626, 211] width 37 height 37
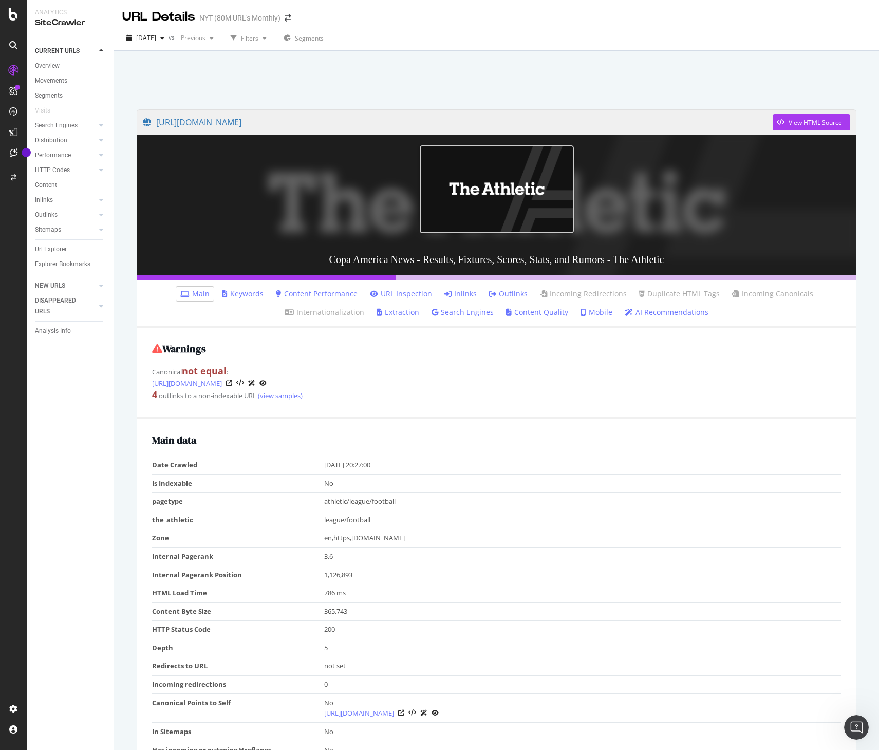
click at [284, 398] on link "(view samples)" at bounding box center [279, 395] width 46 height 9
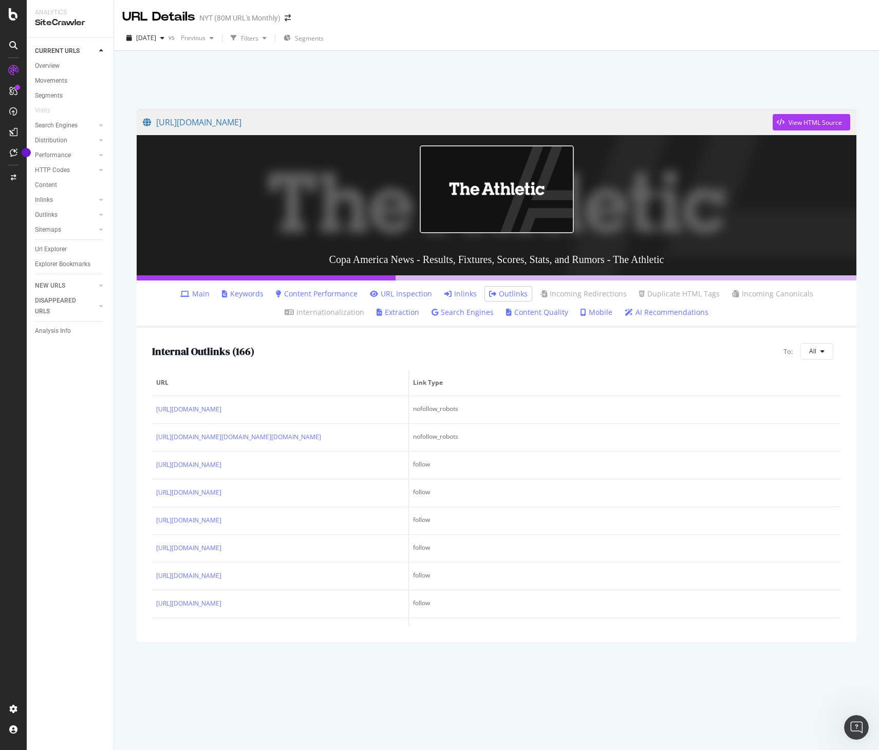
drag, startPoint x: 459, startPoint y: 379, endPoint x: 450, endPoint y: 380, distance: 8.4
click at [459, 379] on span "Link Type" at bounding box center [623, 382] width 421 height 9
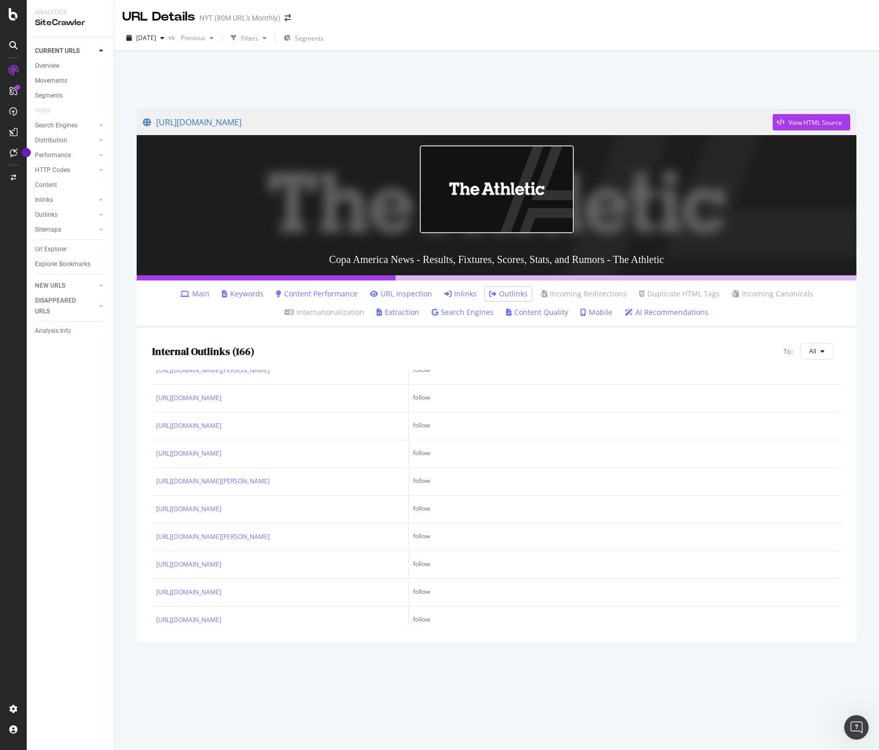
scroll to position [4707, 0]
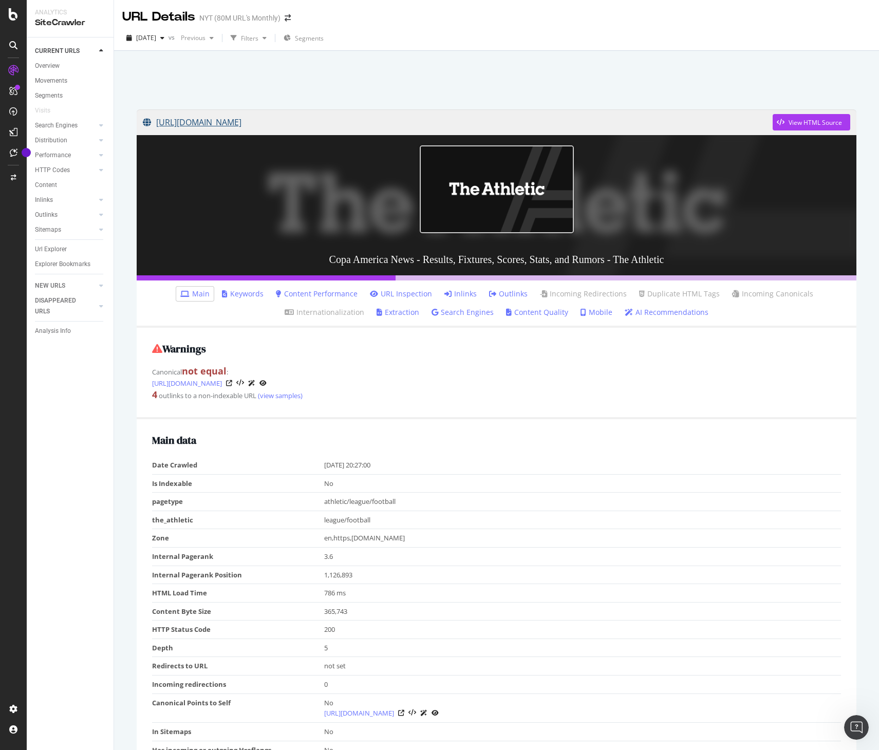
click at [332, 123] on link "[URL][DOMAIN_NAME]" at bounding box center [458, 122] width 630 height 26
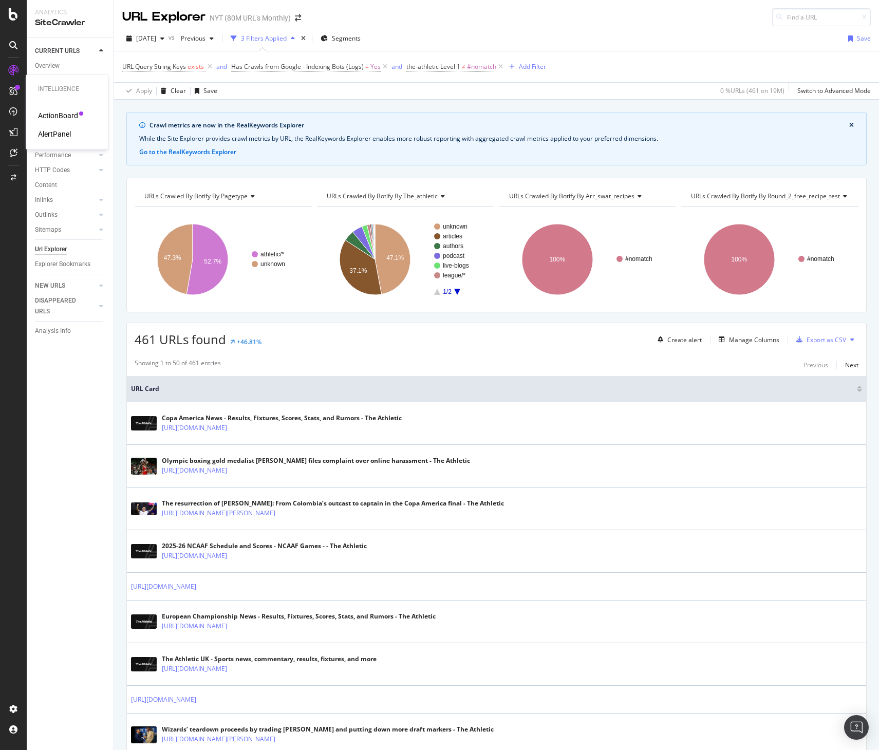
click at [49, 130] on div "AlertPanel" at bounding box center [54, 134] width 33 height 10
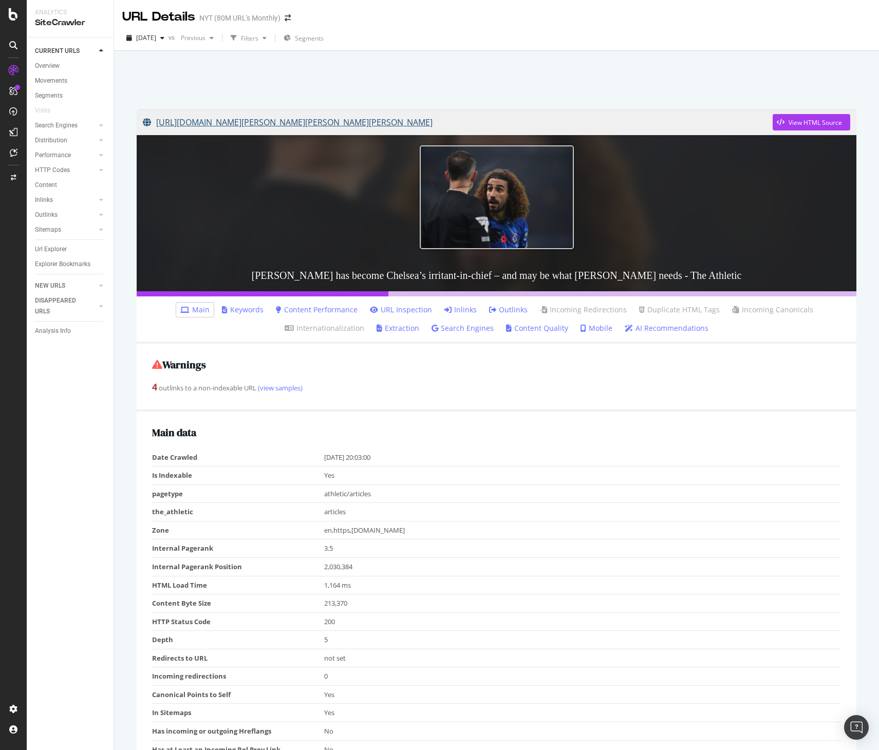
click at [268, 118] on link "[URL][DOMAIN_NAME][PERSON_NAME][PERSON_NAME][PERSON_NAME]" at bounding box center [458, 122] width 630 height 26
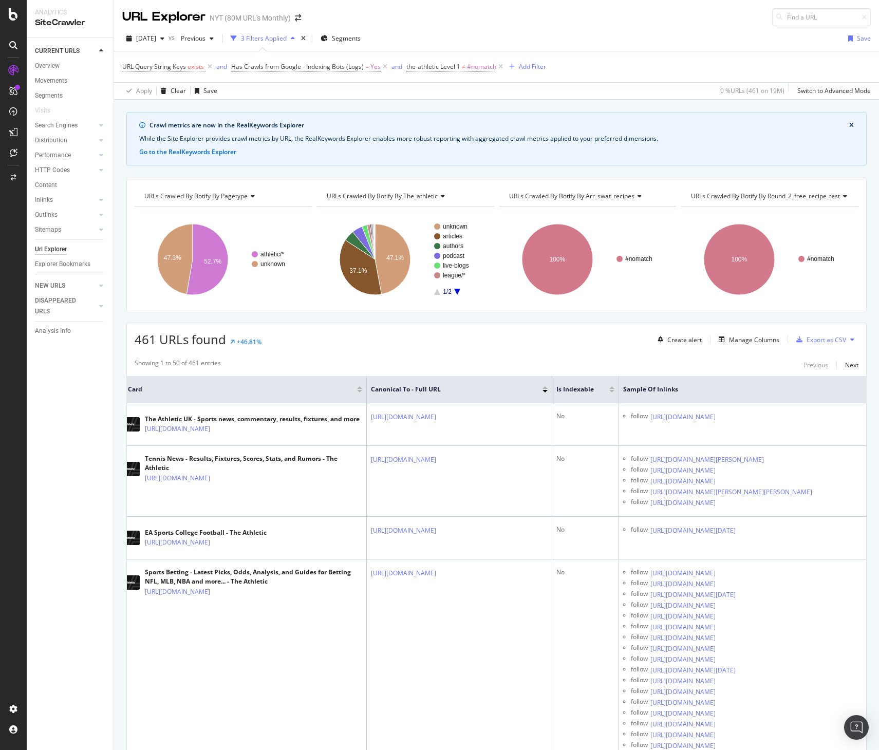
click at [542, 388] on div at bounding box center [544, 387] width 5 height 3
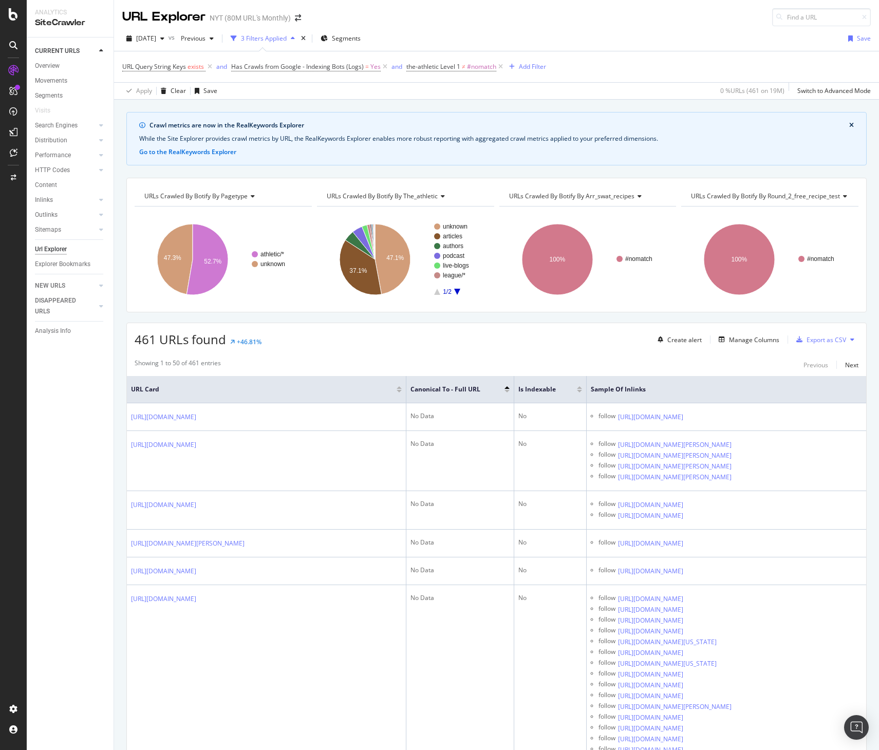
click at [506, 389] on div at bounding box center [506, 387] width 5 height 3
click at [506, 392] on div at bounding box center [506, 391] width 5 height 3
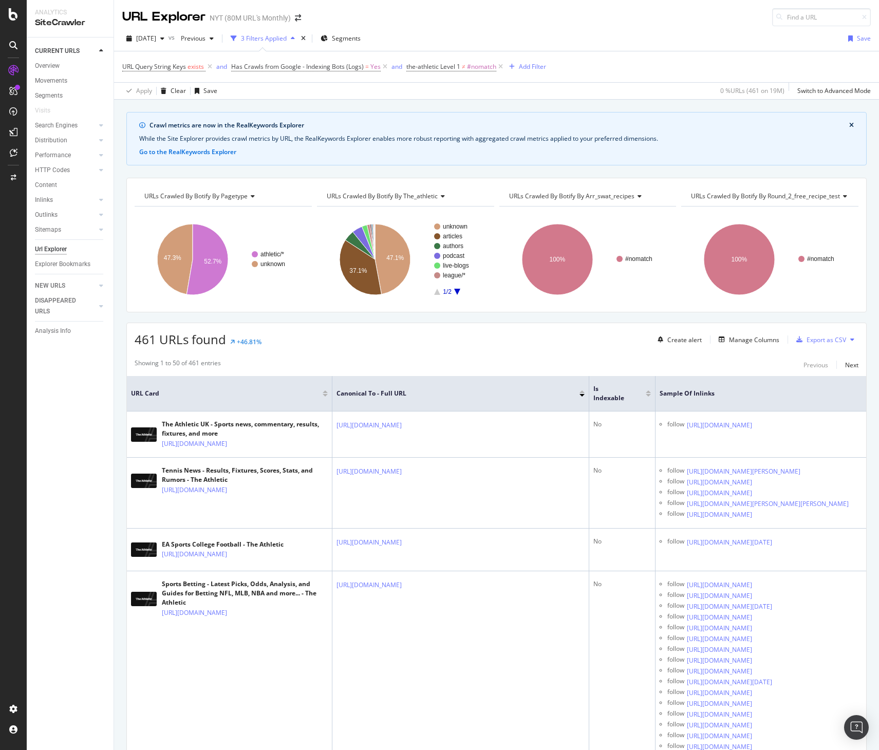
click at [582, 392] on div at bounding box center [581, 391] width 5 height 3
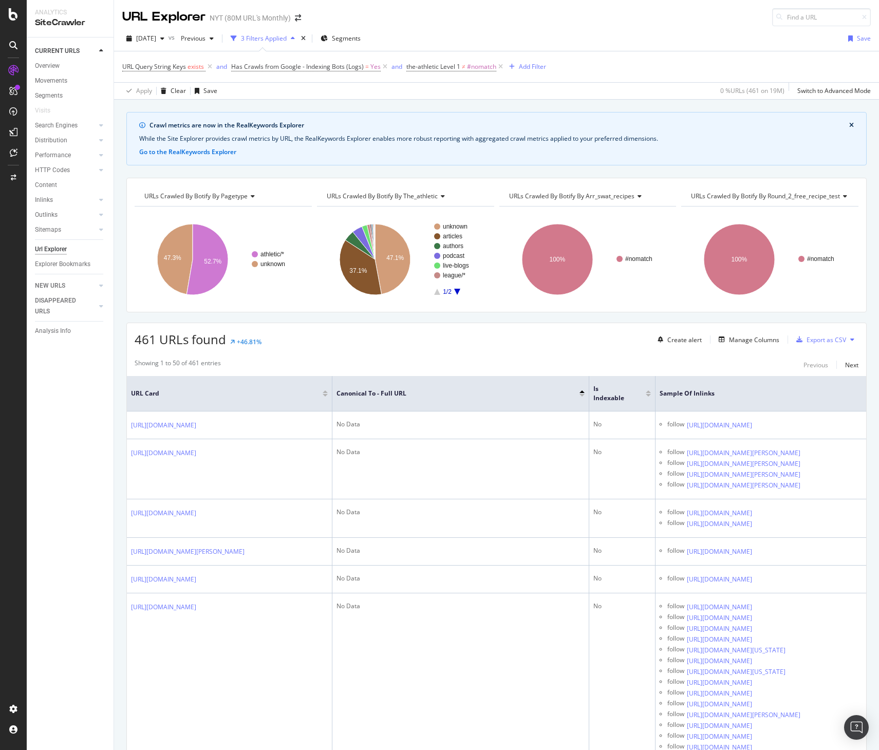
click at [580, 397] on div "Canonical To - Full URL" at bounding box center [460, 393] width 248 height 10
click at [581, 396] on div at bounding box center [581, 395] width 5 height 3
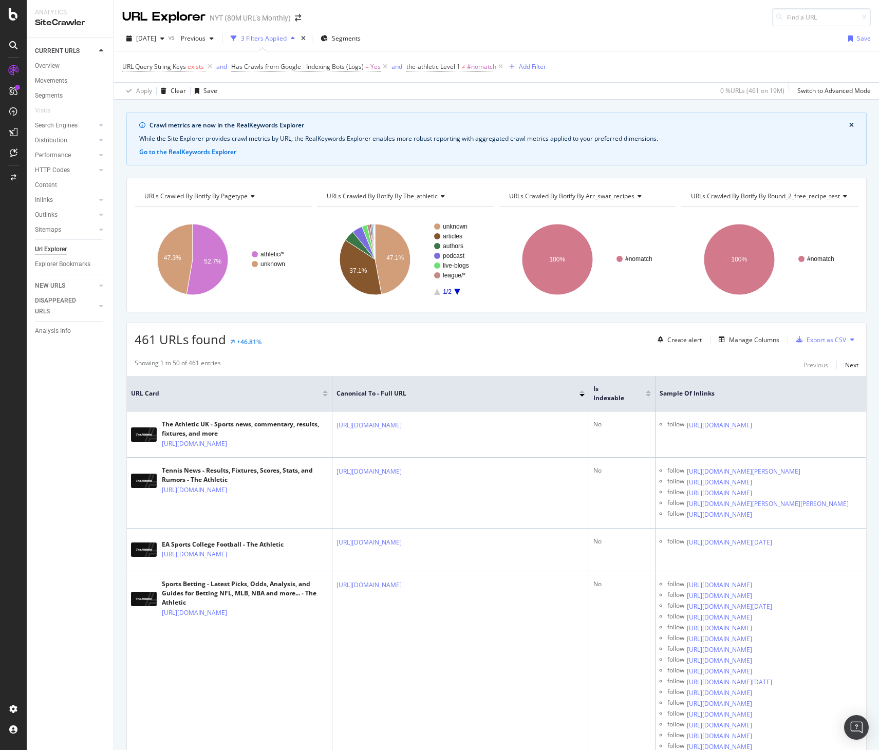
click at [326, 392] on div at bounding box center [325, 391] width 5 height 3
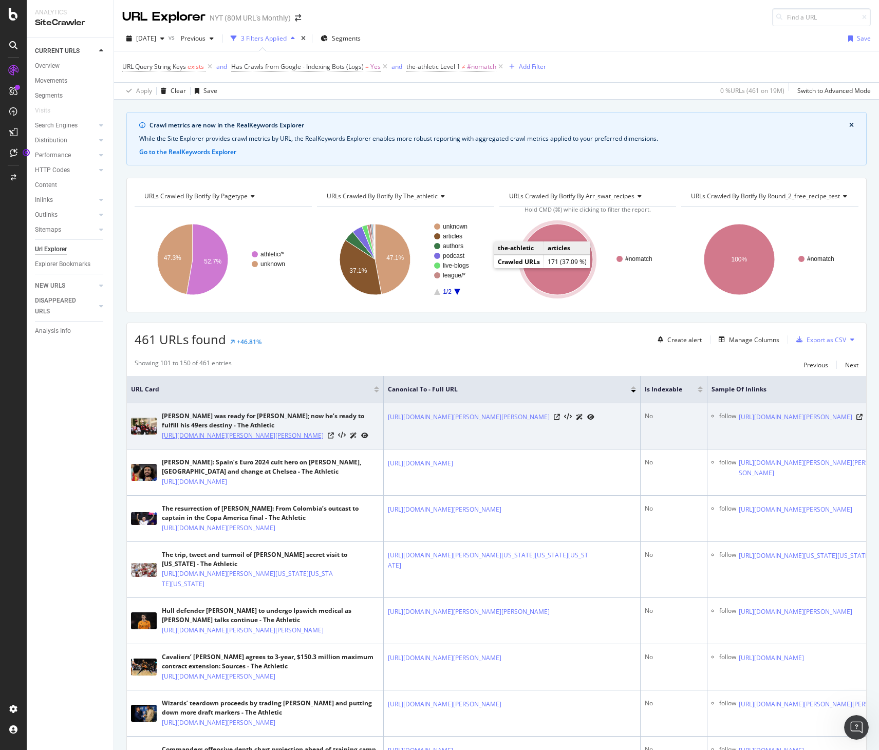
copy link "[URL][DOMAIN_NAME][PERSON_NAME][PERSON_NAME]"
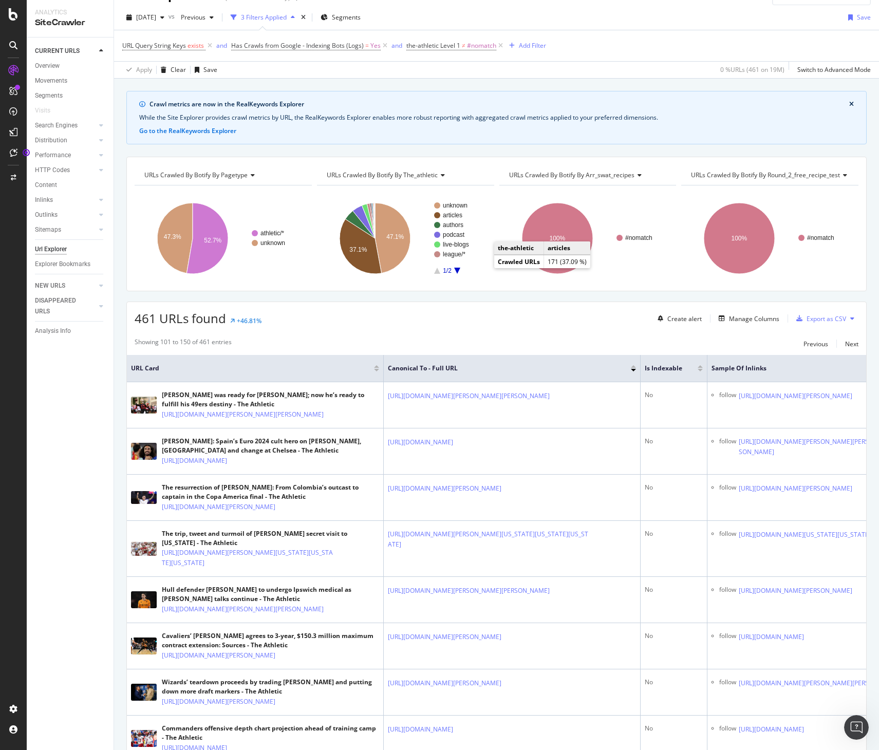
scroll to position [19, 0]
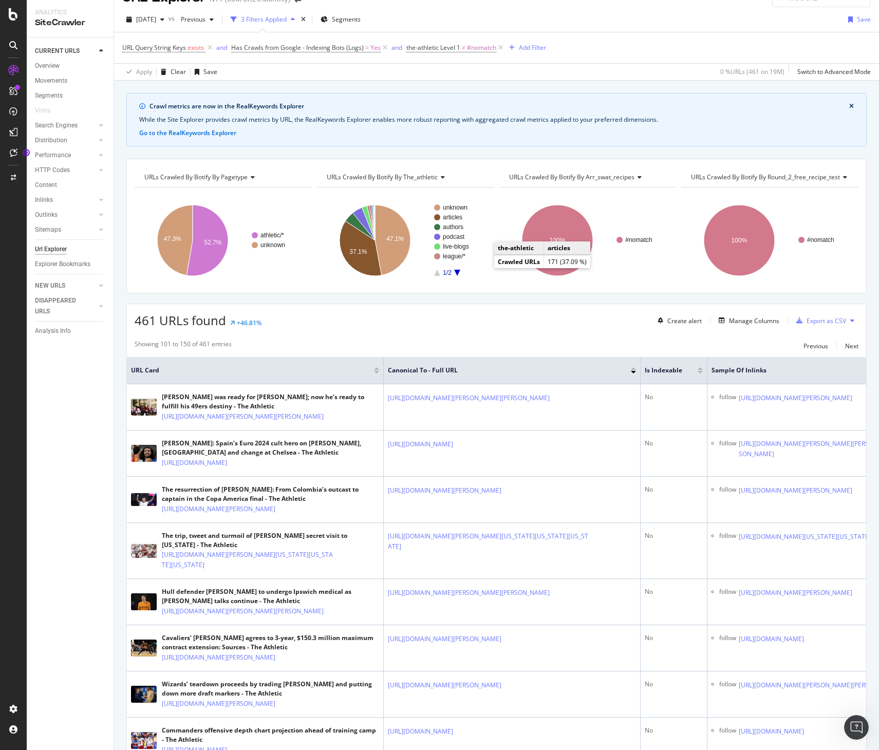
click at [309, 341] on div "Showing 101 to 150 of 461 entries Previous Next" at bounding box center [496, 346] width 739 height 12
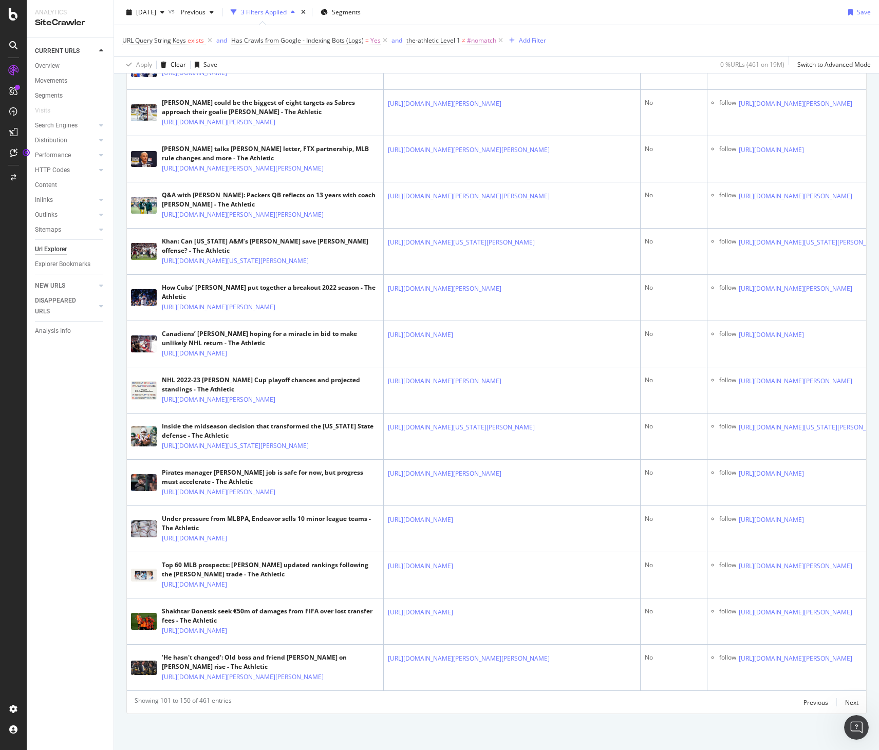
scroll to position [2746, 0]
click at [851, 703] on div "Next" at bounding box center [851, 702] width 13 height 9
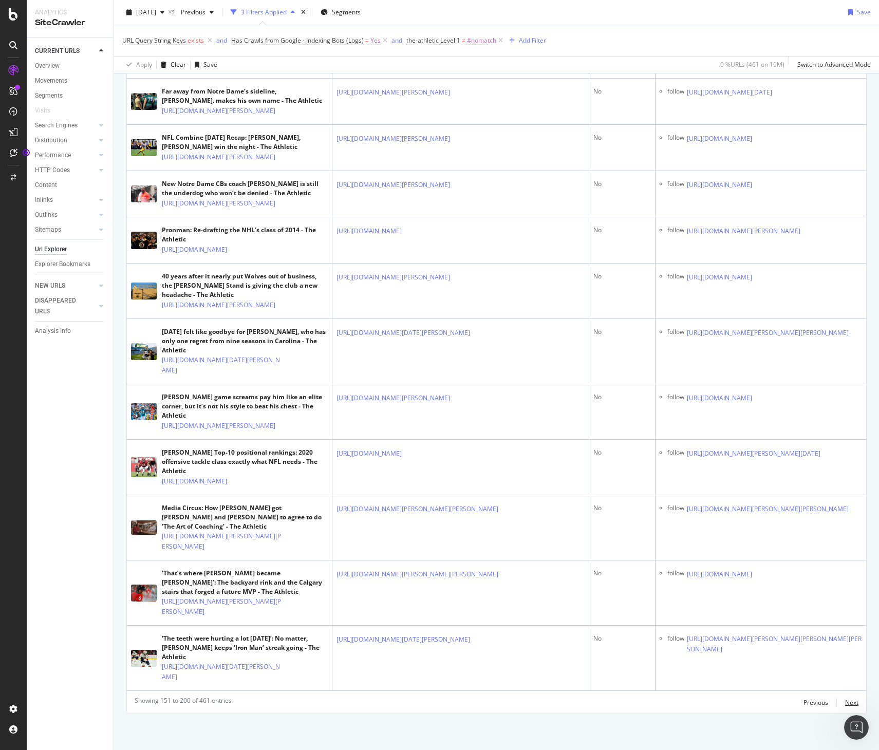
scroll to position [3695, 0]
click at [849, 701] on div "Next" at bounding box center [851, 702] width 13 height 9
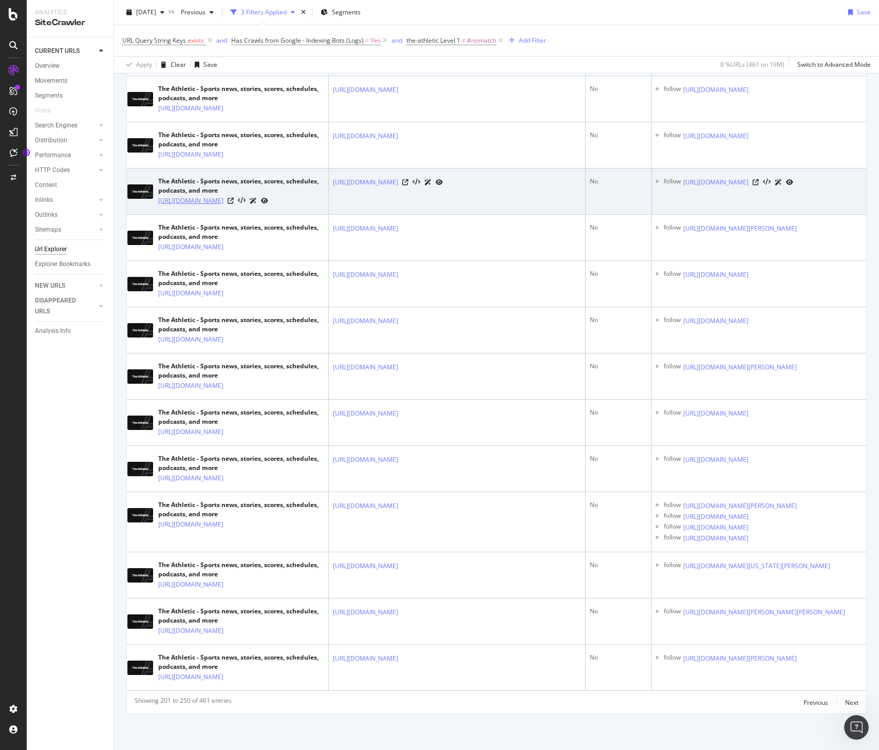
scroll to position [2536, 0]
copy link "[URL][DOMAIN_NAME]"
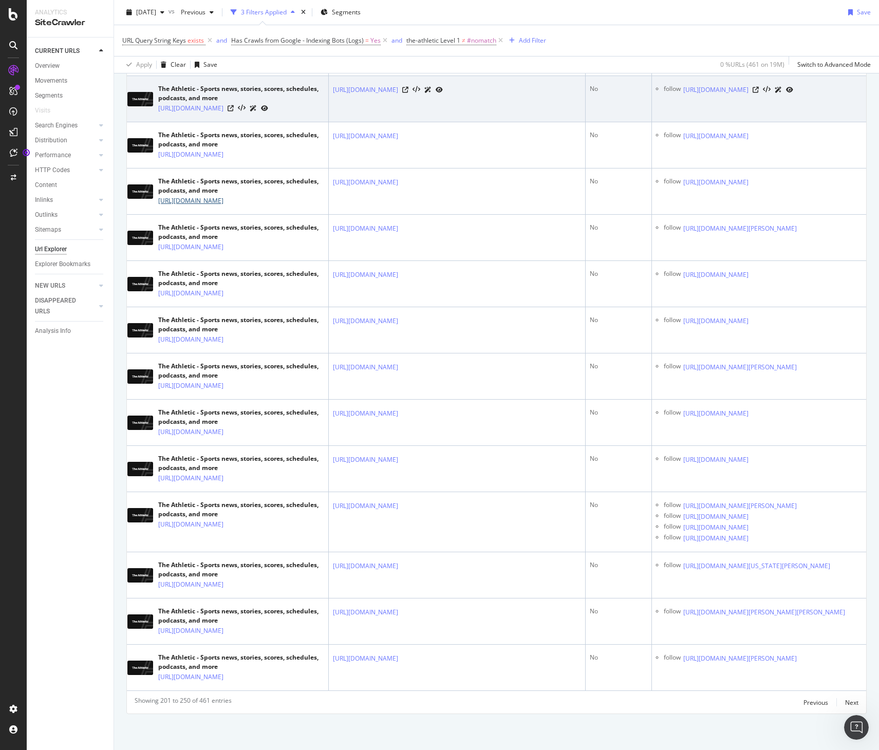
scroll to position [2958, 0]
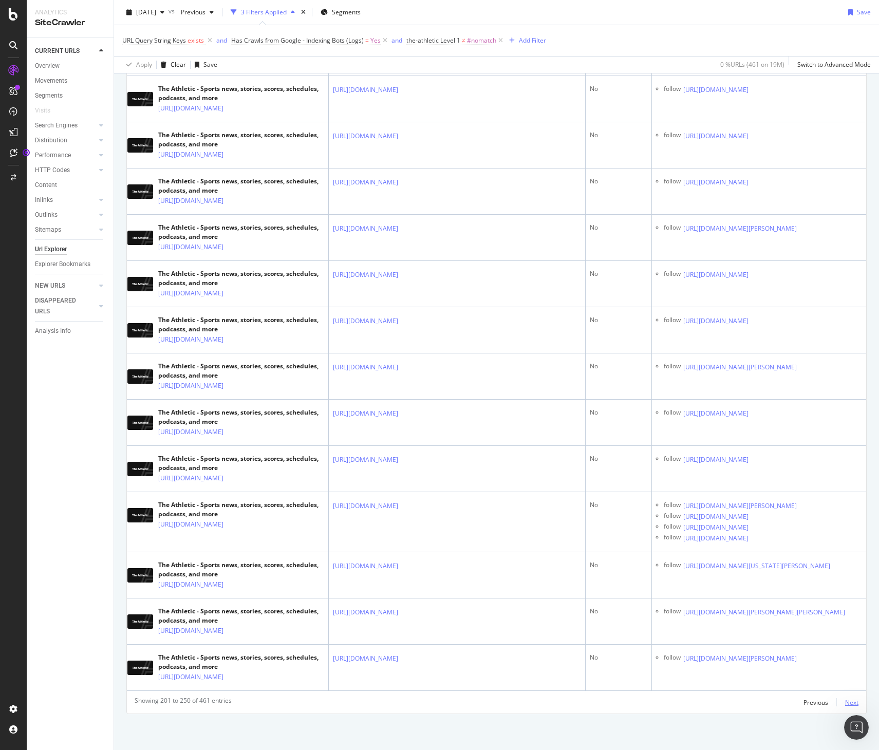
click at [849, 702] on div "Next" at bounding box center [851, 702] width 13 height 9
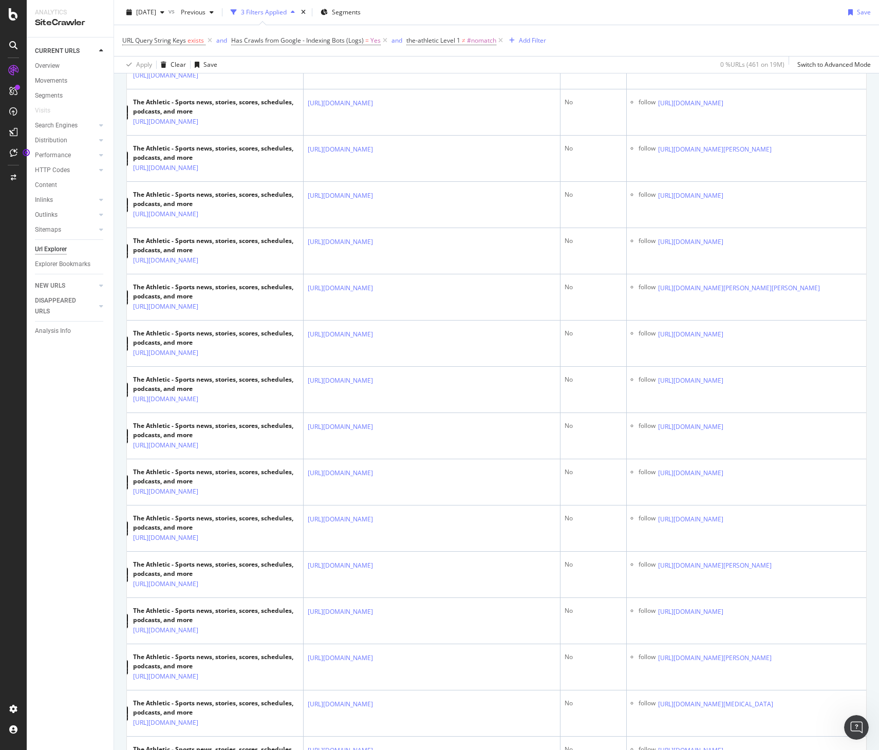
scroll to position [2605, 0]
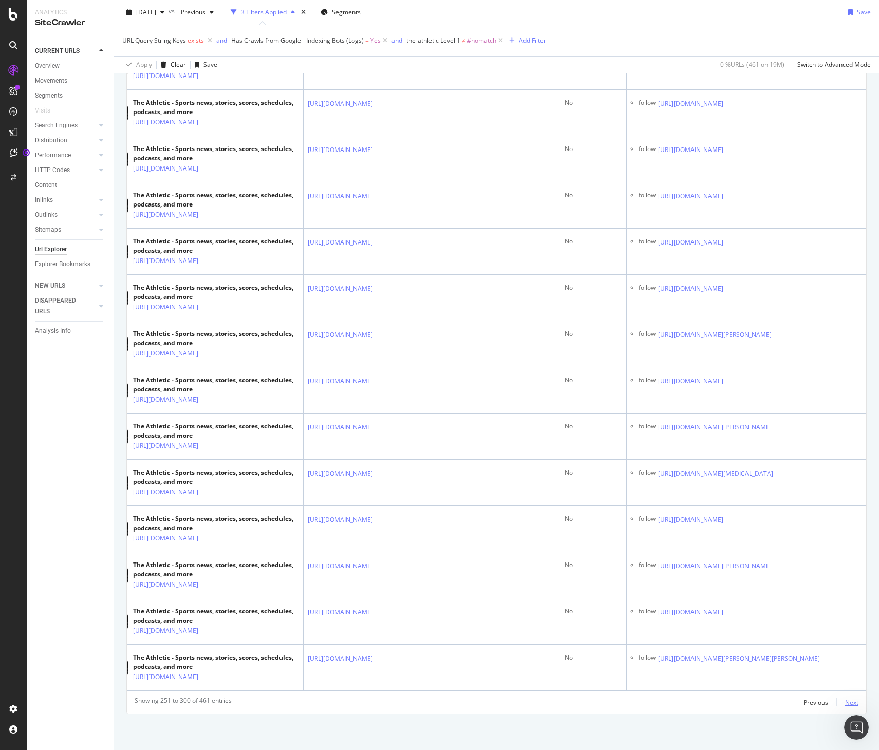
click at [844, 703] on div "Previous Next" at bounding box center [830, 702] width 55 height 12
click at [854, 702] on div "Next" at bounding box center [851, 702] width 13 height 9
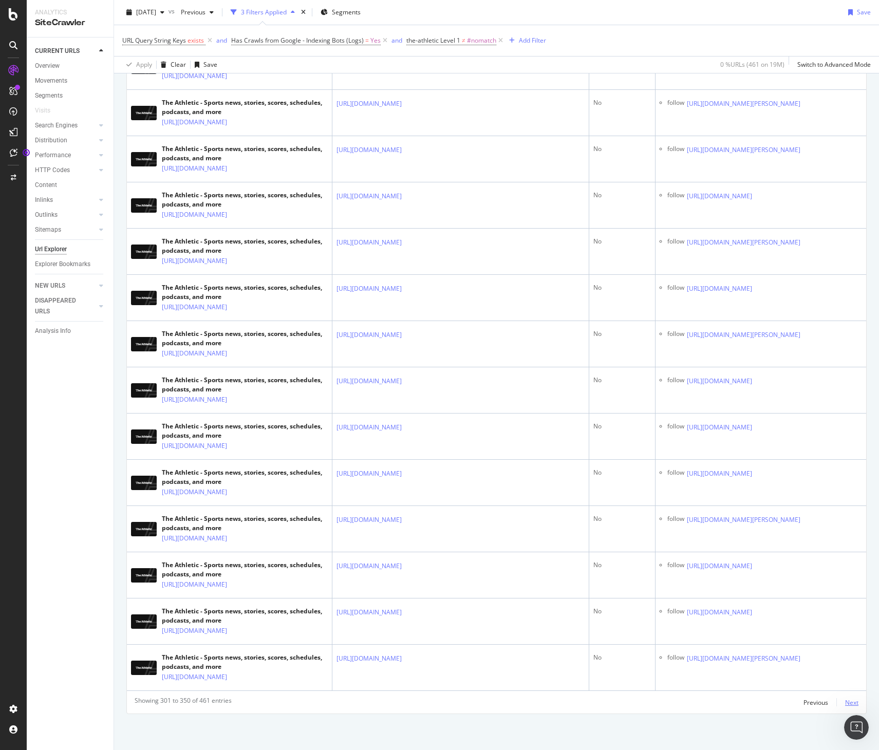
click at [846, 702] on div "Next" at bounding box center [851, 702] width 13 height 9
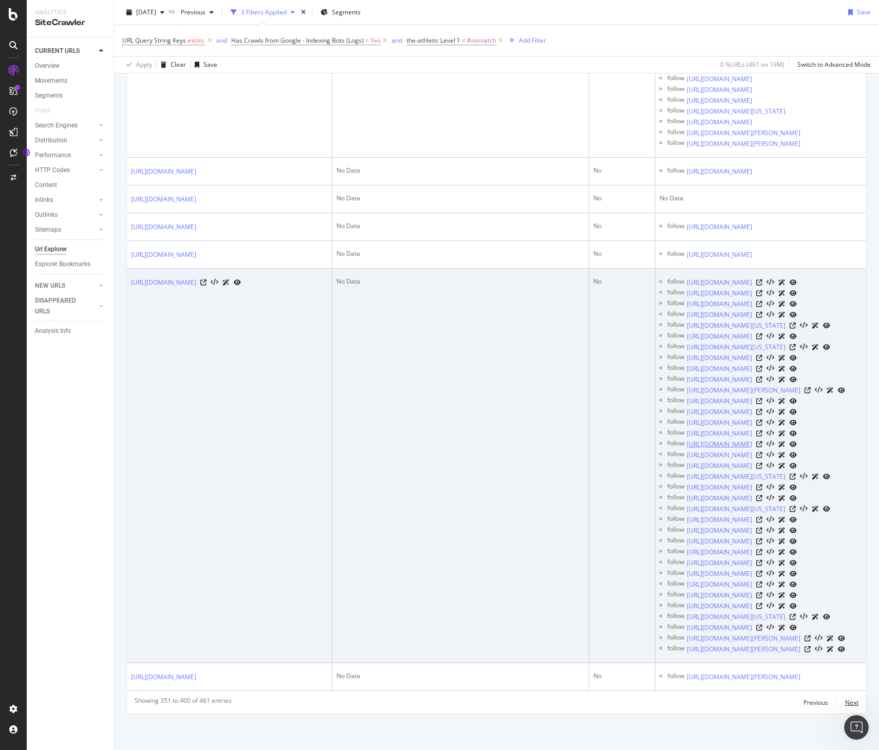
scroll to position [13294, 0]
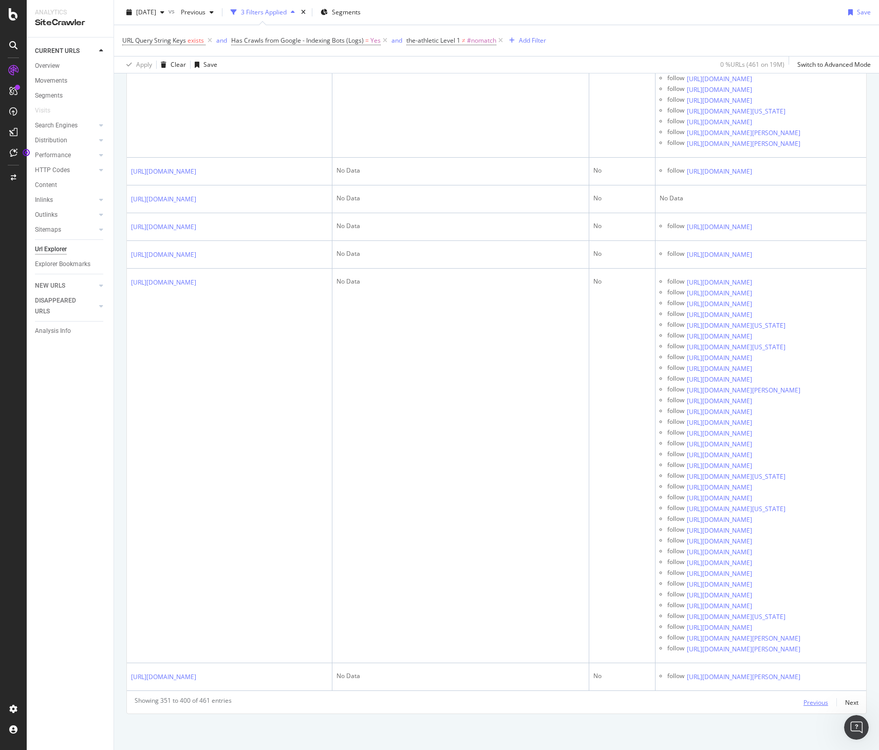
click at [813, 704] on div "Previous" at bounding box center [815, 702] width 25 height 9
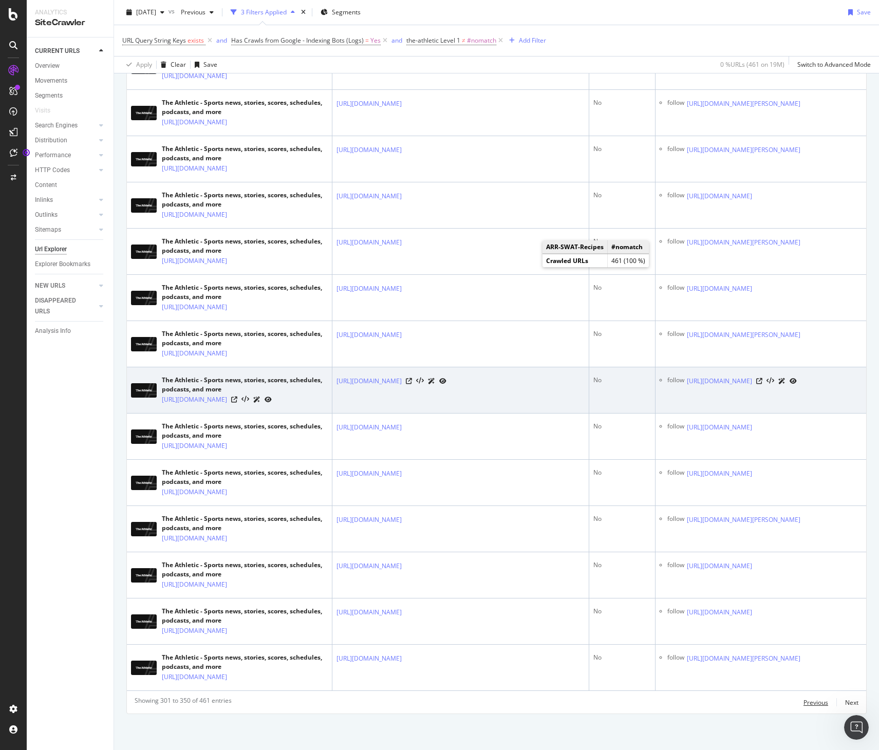
scroll to position [2605, 0]
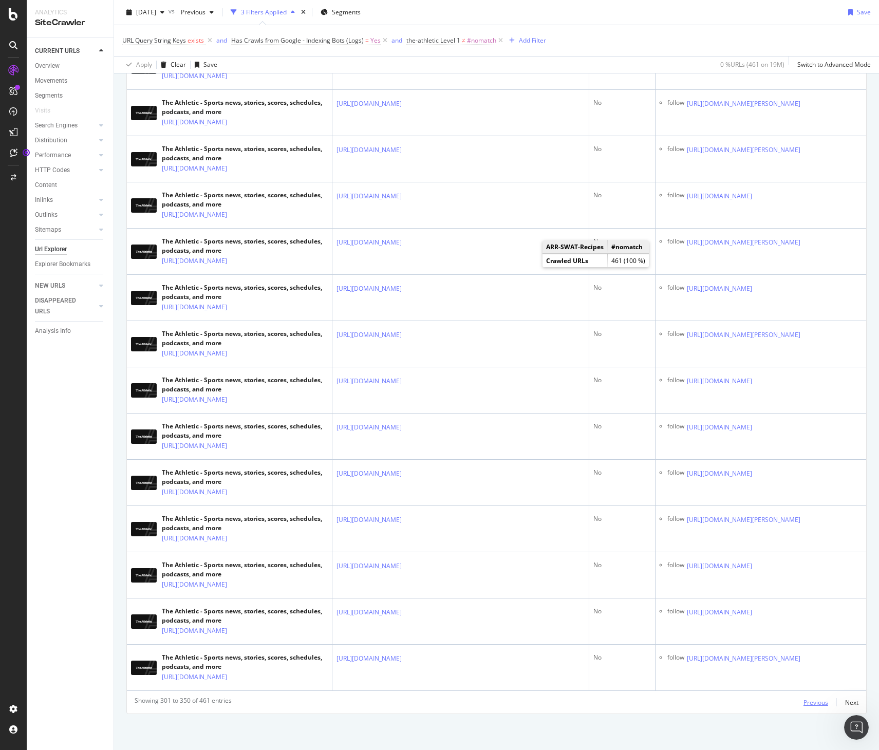
click at [811, 704] on div "Previous" at bounding box center [815, 702] width 25 height 9
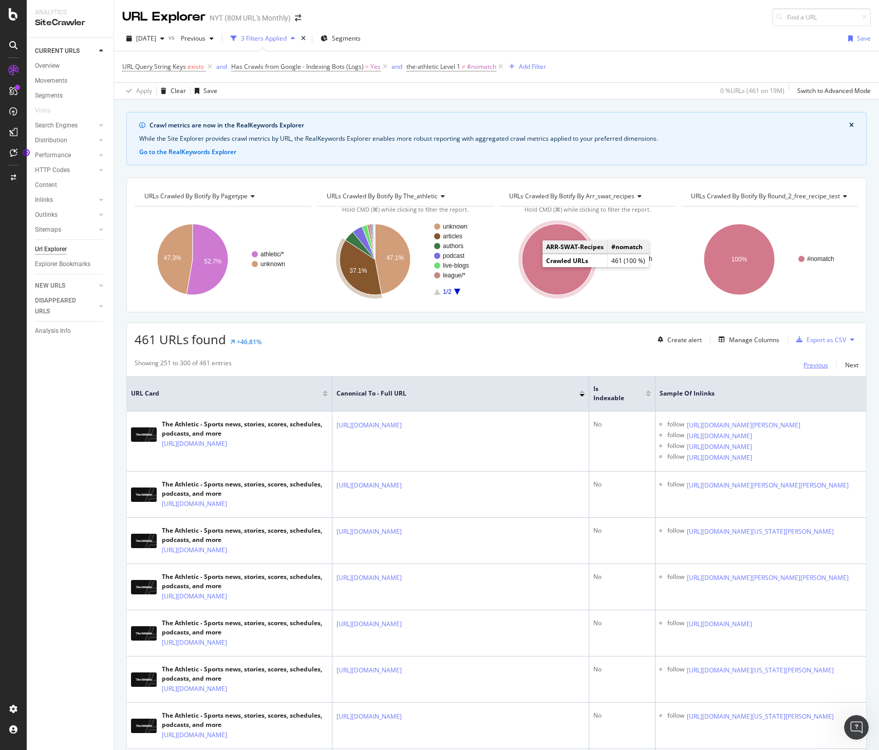
click at [817, 363] on div "Previous" at bounding box center [815, 365] width 25 height 9
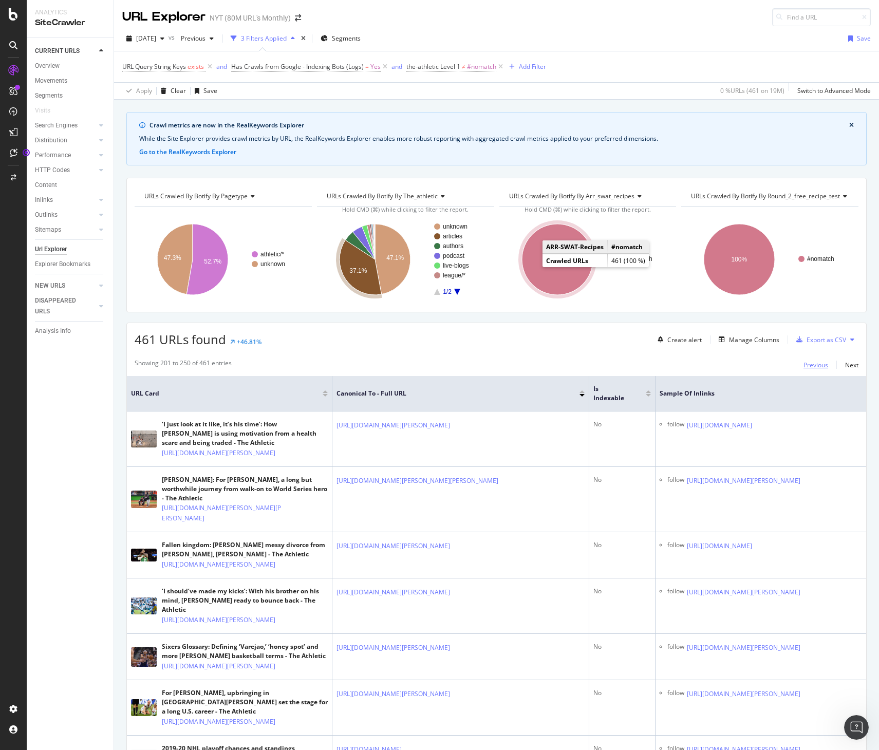
click at [817, 367] on div "Previous" at bounding box center [815, 365] width 25 height 9
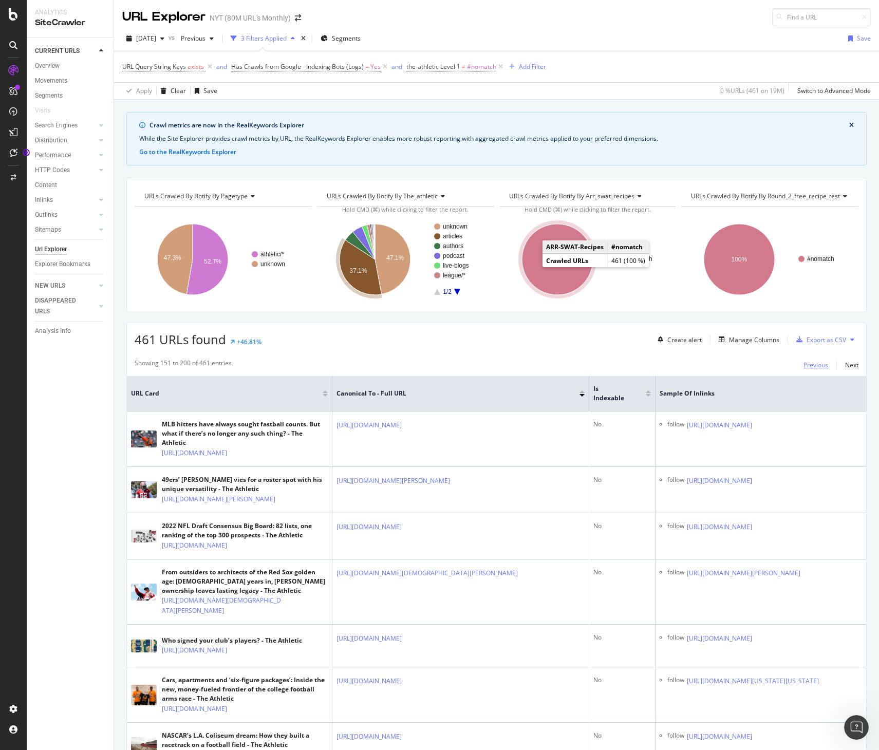
click at [817, 367] on div "Previous" at bounding box center [815, 365] width 25 height 9
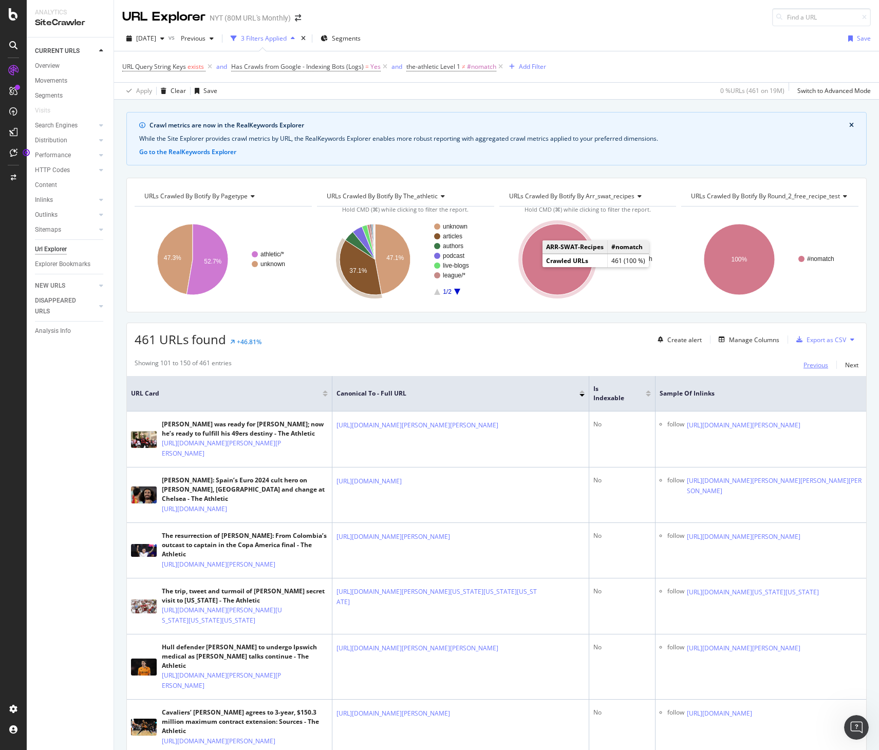
click at [817, 367] on div "Previous" at bounding box center [815, 365] width 25 height 9
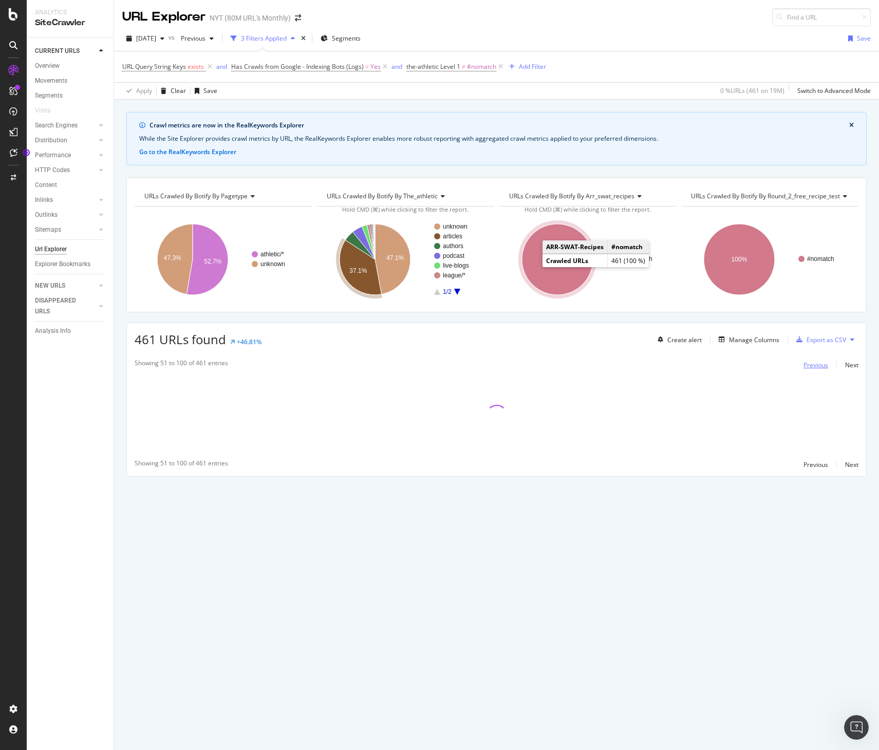
click at [817, 367] on div "Previous" at bounding box center [815, 365] width 25 height 9
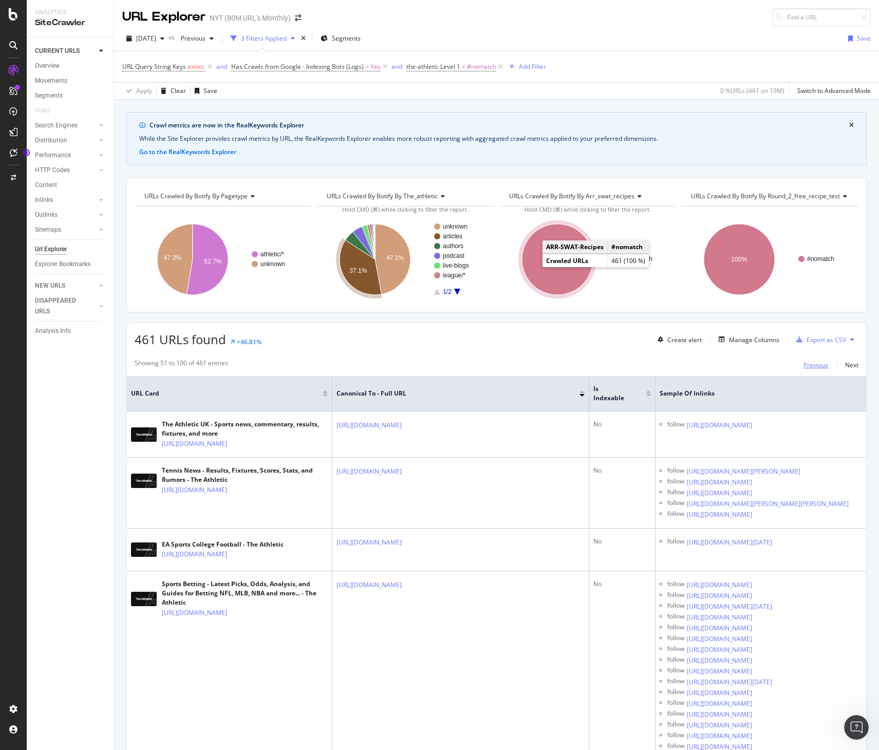
click at [818, 365] on div "Previous" at bounding box center [815, 365] width 25 height 9
click at [813, 365] on div "Previous" at bounding box center [815, 365] width 25 height 9
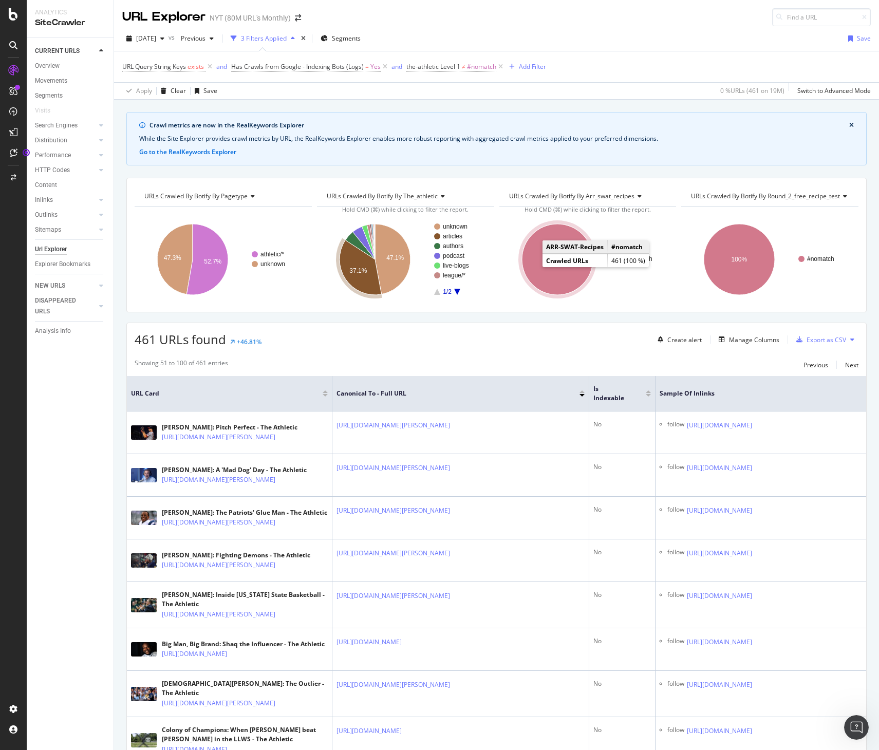
click at [325, 395] on div at bounding box center [325, 395] width 5 height 3
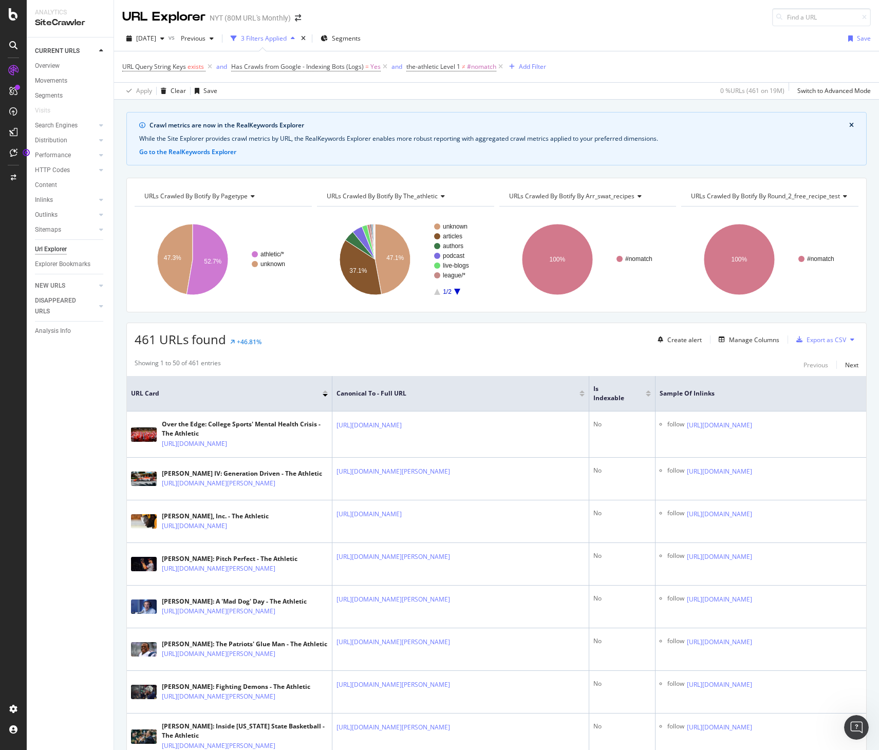
click at [580, 396] on div at bounding box center [581, 395] width 5 height 3
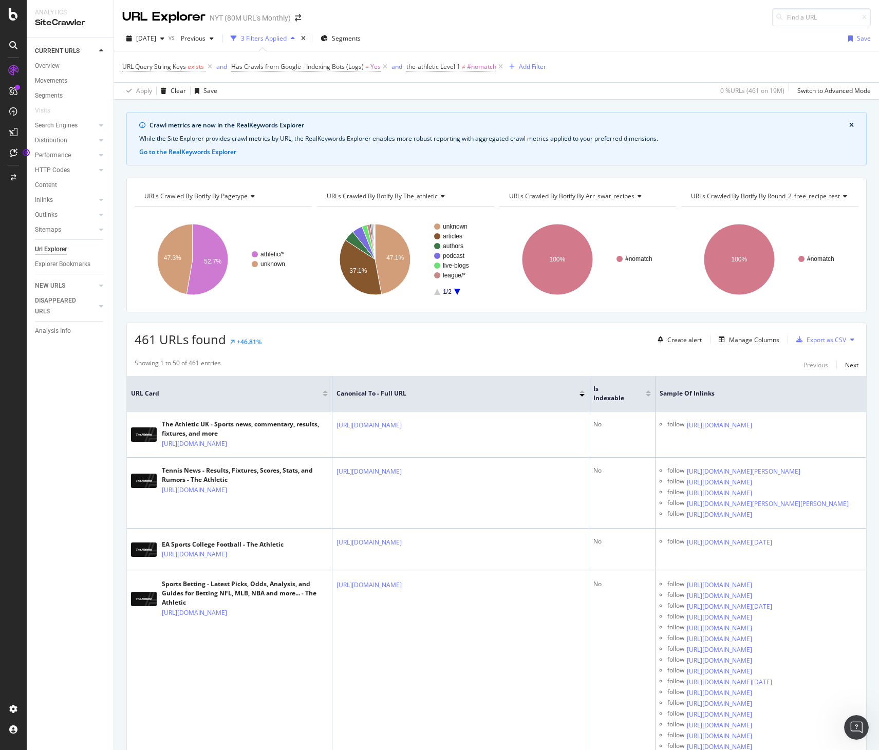
click at [580, 396] on div at bounding box center [581, 395] width 5 height 3
click at [323, 395] on div at bounding box center [325, 395] width 5 height 3
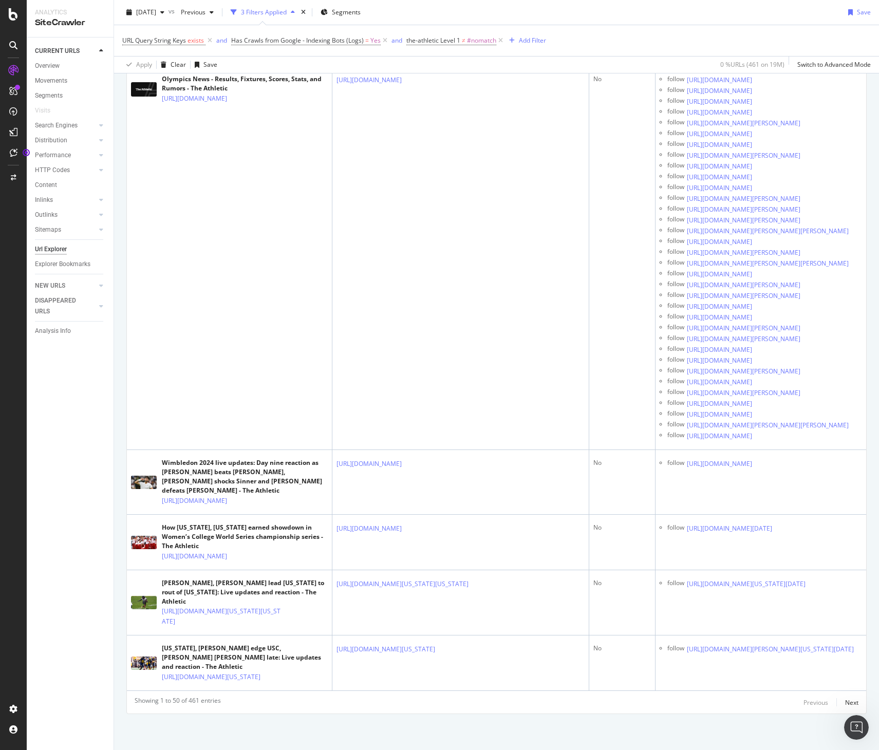
scroll to position [6761, 0]
click at [858, 703] on div "Showing 1 to 50 of 461 entries Previous Next" at bounding box center [496, 702] width 739 height 12
click at [850, 703] on div "Next" at bounding box center [851, 702] width 13 height 9
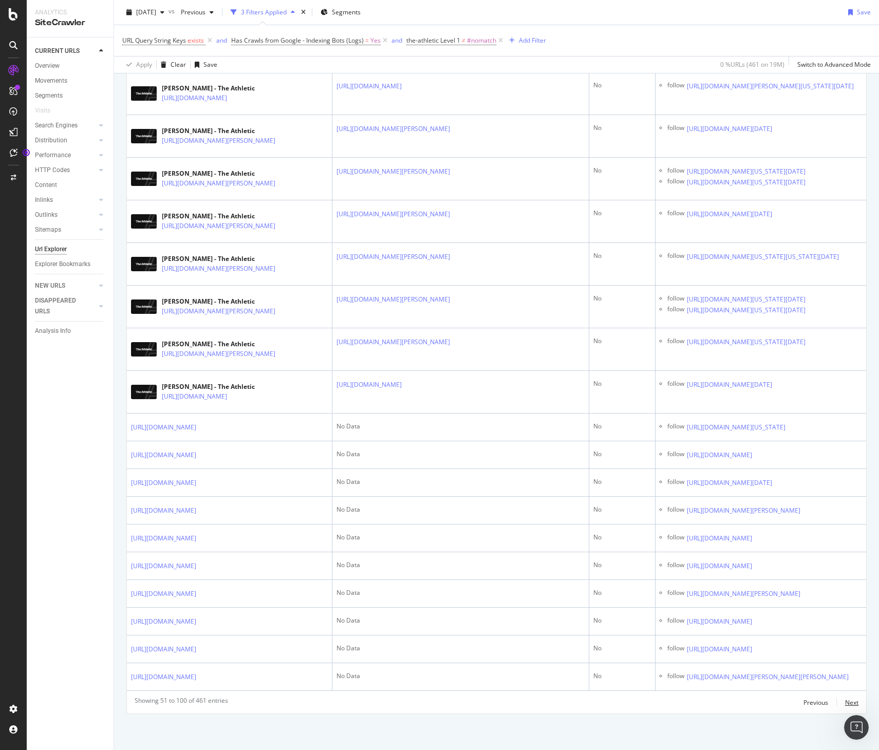
scroll to position [5735, 0]
click at [856, 700] on div "Next" at bounding box center [851, 702] width 13 height 9
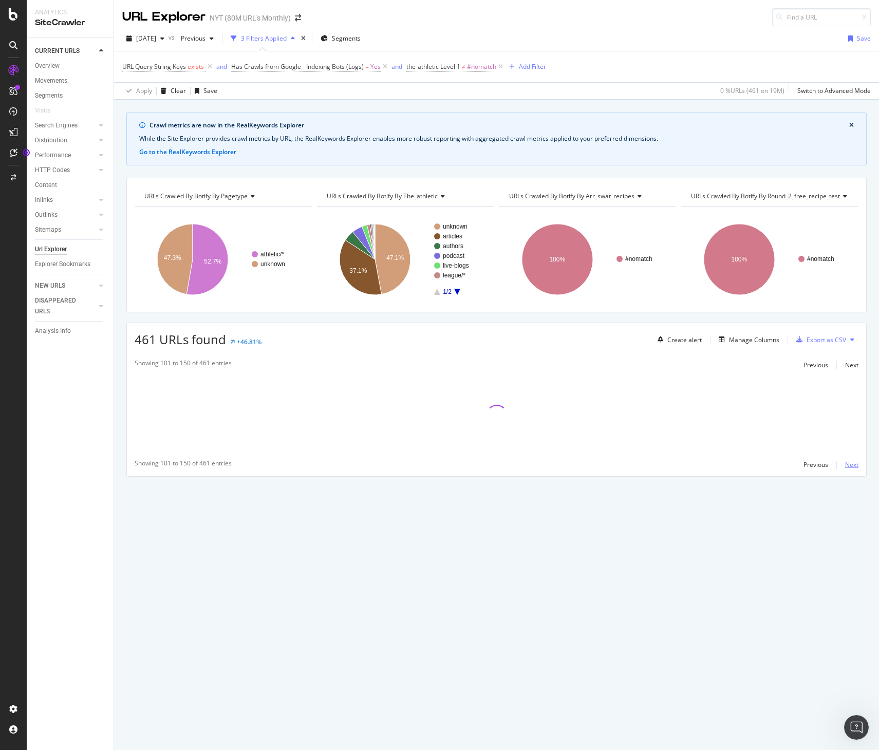
scroll to position [0, 0]
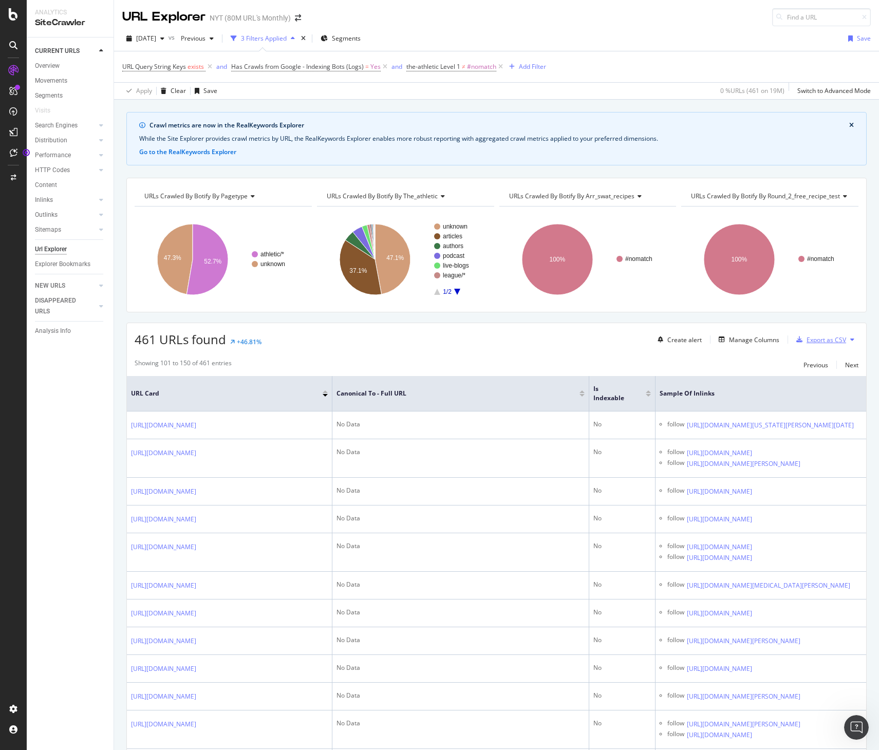
click at [828, 340] on div "Export as CSV" at bounding box center [826, 339] width 40 height 9
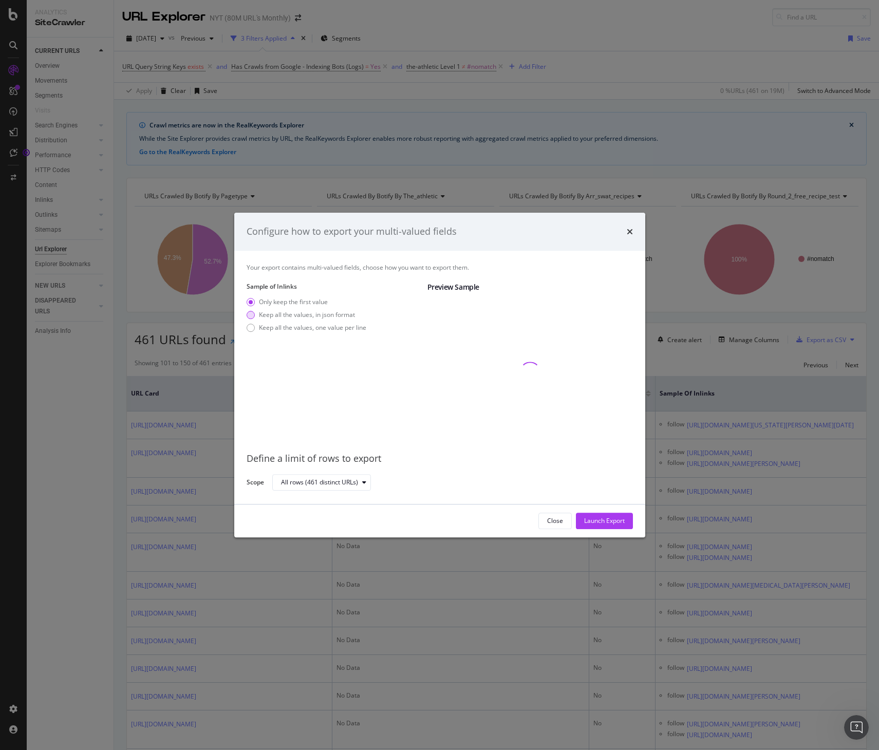
click at [265, 316] on div "Keep all the values, in json format" at bounding box center [307, 314] width 96 height 9
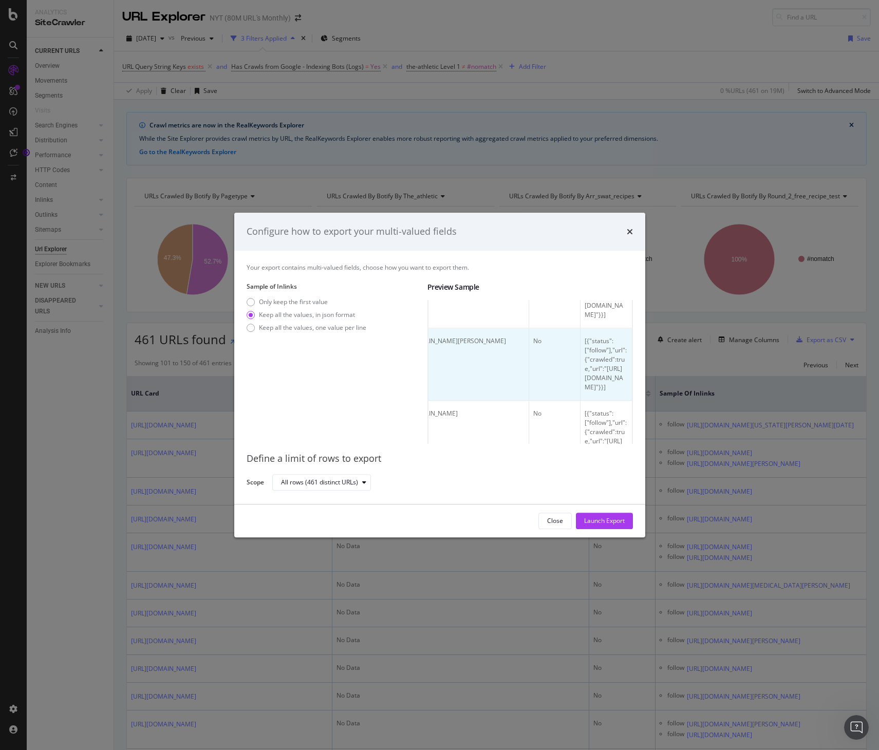
scroll to position [82, 0]
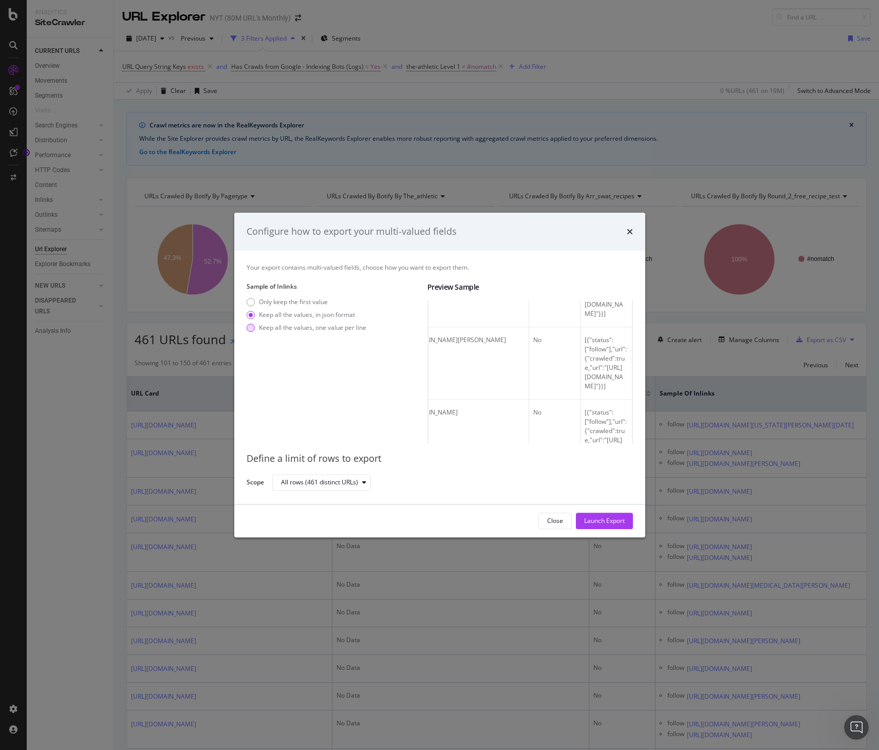
click at [317, 324] on div "Keep all the values, one value per line" at bounding box center [312, 327] width 107 height 9
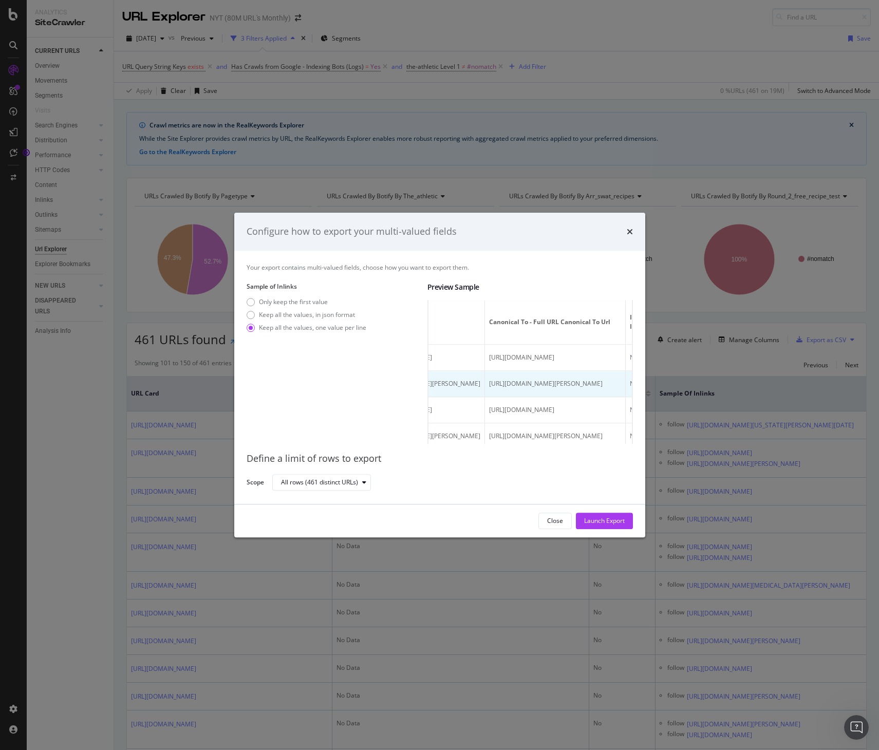
scroll to position [0, 0]
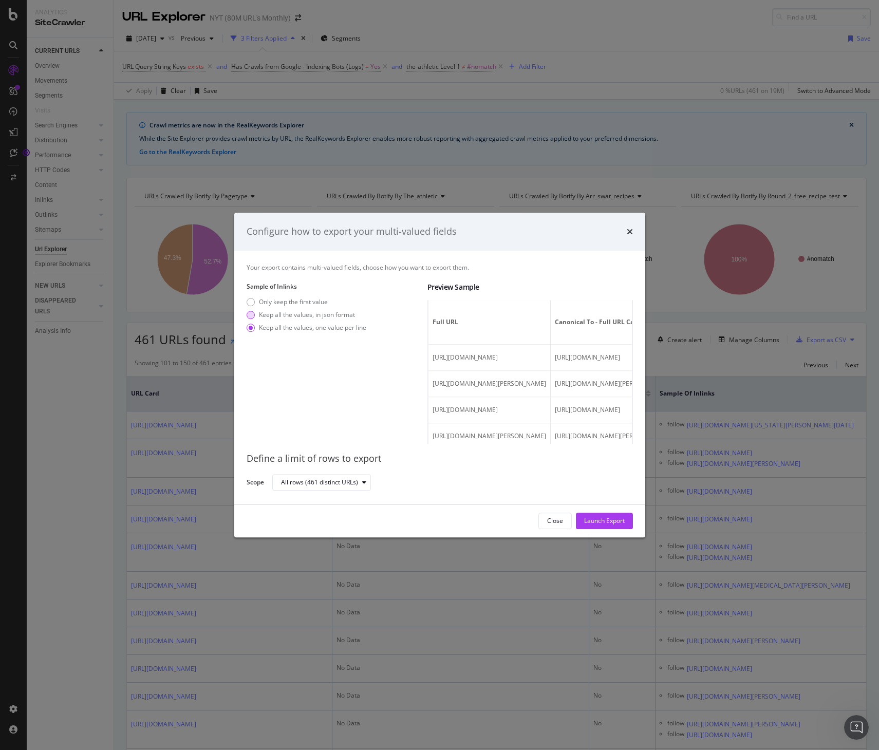
click at [337, 316] on div "Keep all the values, in json format" at bounding box center [307, 314] width 96 height 9
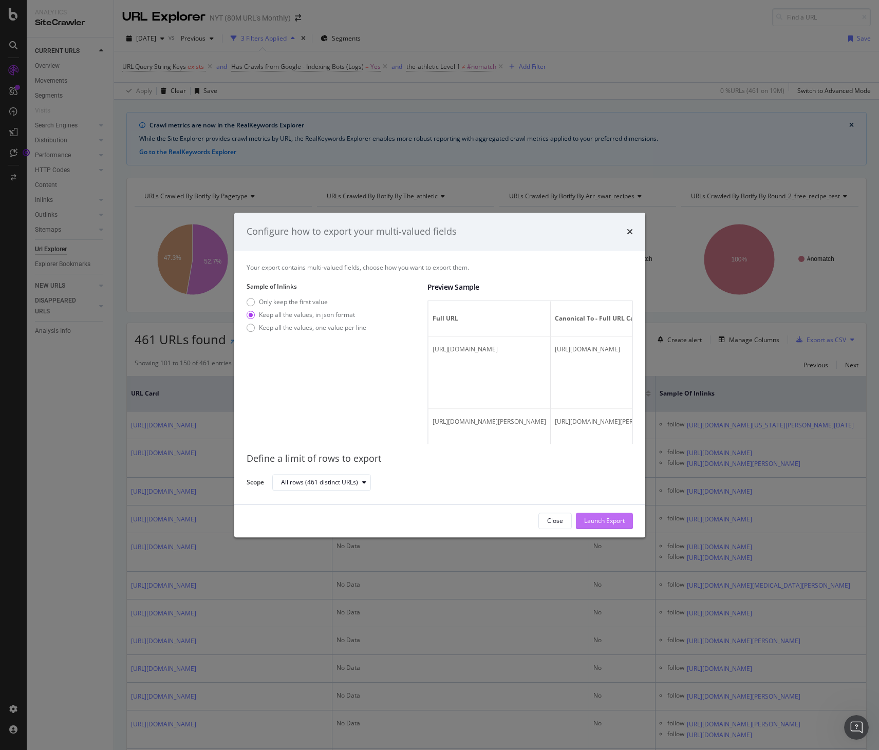
click at [614, 519] on div "Launch Export" at bounding box center [604, 520] width 41 height 9
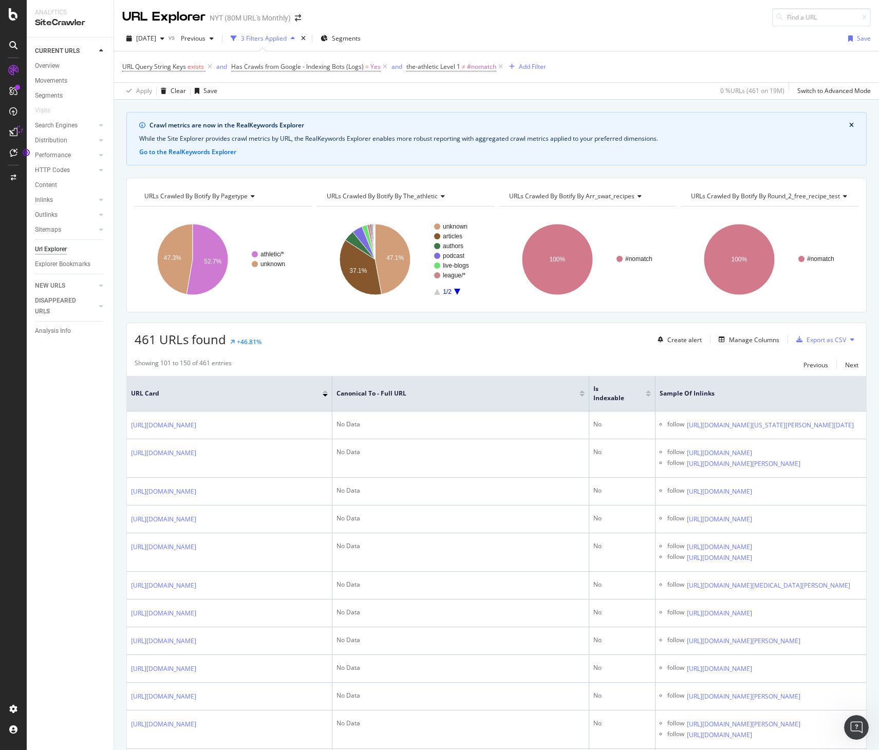
click at [577, 334] on div "461 URLs found +46.81% Create alert Manage Columns Export as CSV" at bounding box center [496, 335] width 739 height 25
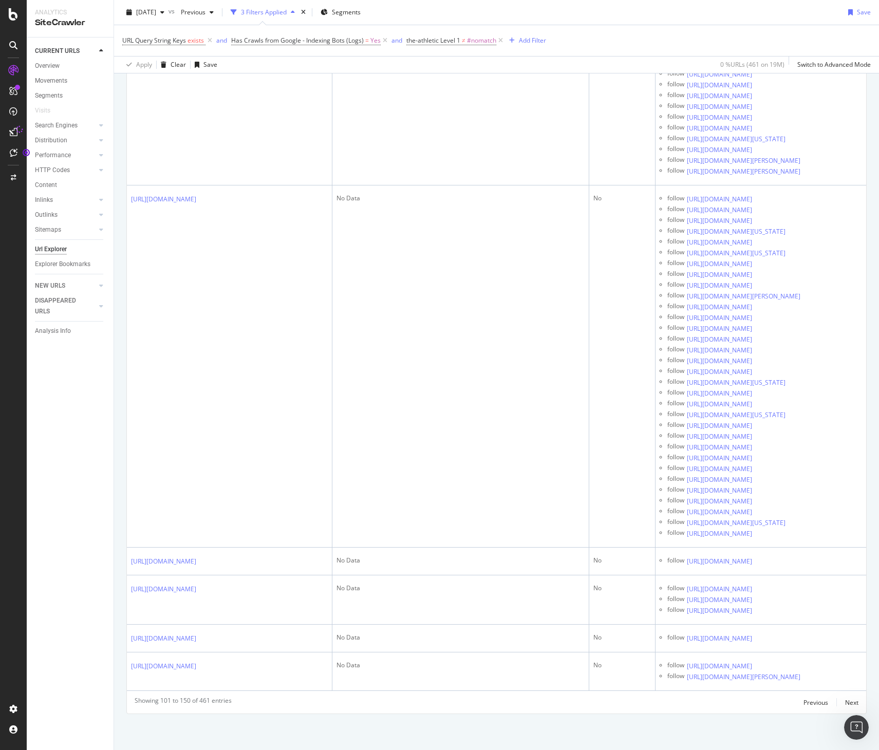
scroll to position [24341, 0]
click at [848, 705] on div "Next" at bounding box center [851, 702] width 13 height 9
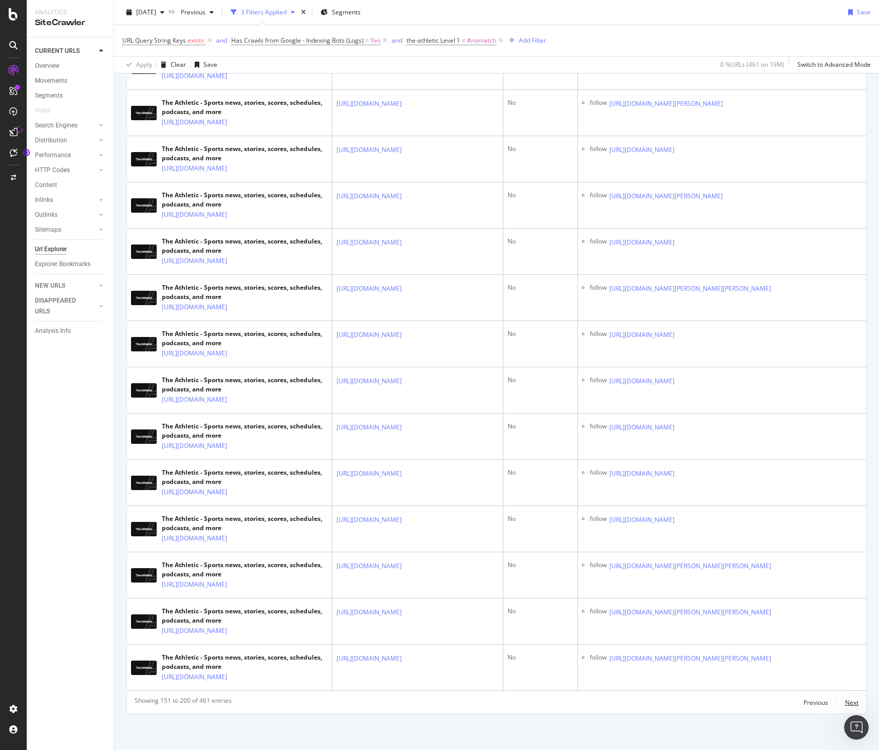
scroll to position [2929, 0]
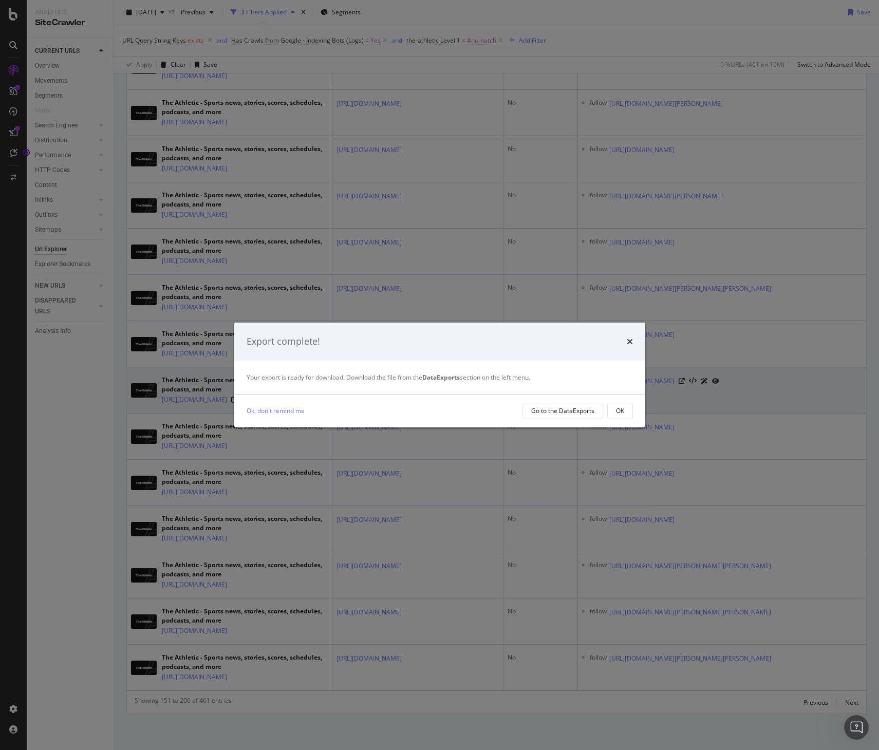
click at [627, 336] on div "times" at bounding box center [630, 341] width 6 height 13
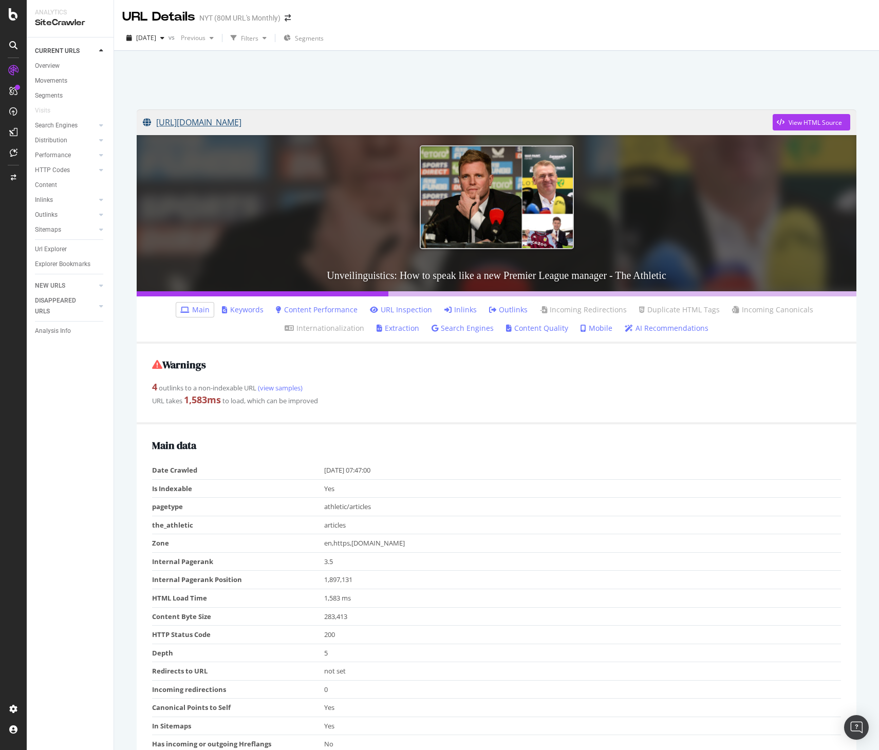
click at [241, 121] on link "[URL][DOMAIN_NAME]" at bounding box center [458, 122] width 630 height 26
